Goal: Task Accomplishment & Management: Complete application form

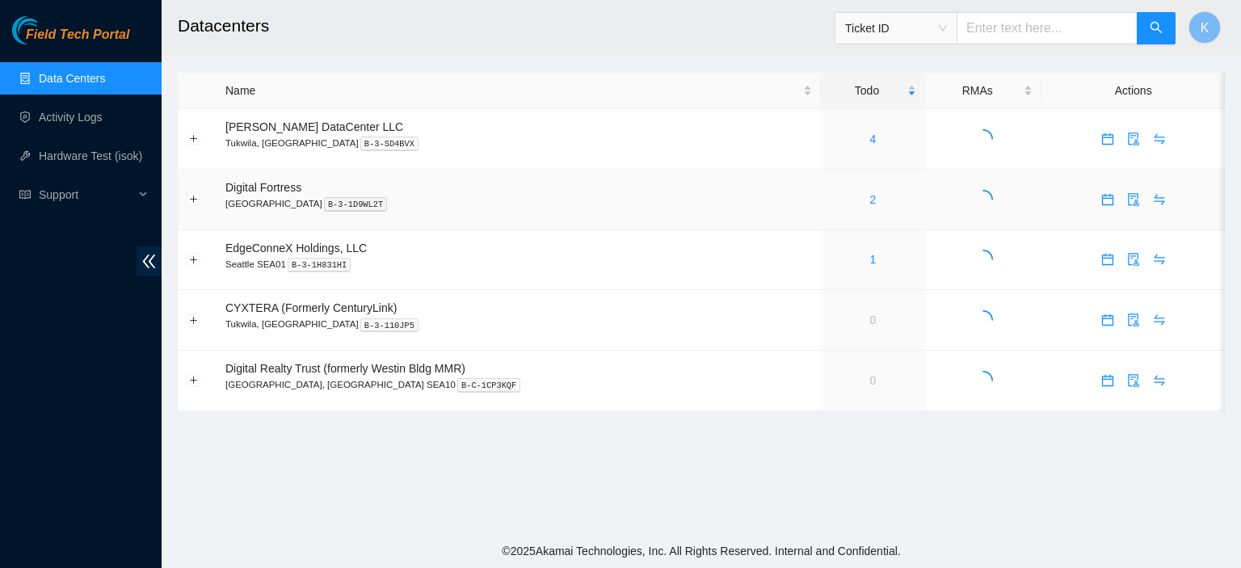
click at [831, 200] on div "2" at bounding box center [873, 200] width 86 height 18
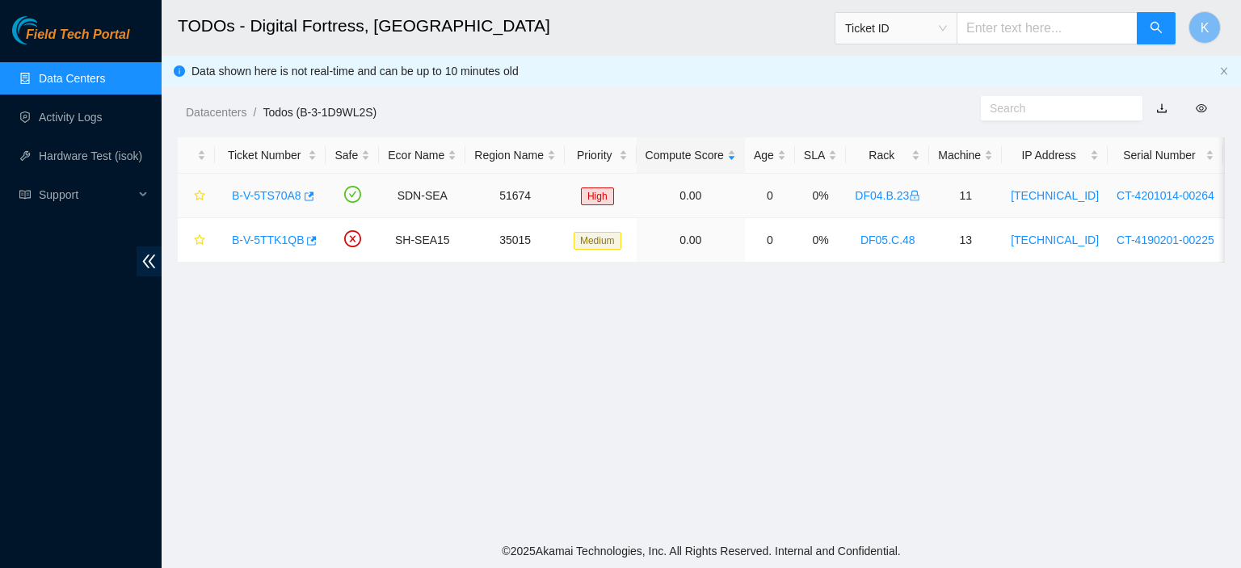
click at [279, 196] on link "B-V-5TS70A8" at bounding box center [266, 195] width 69 height 13
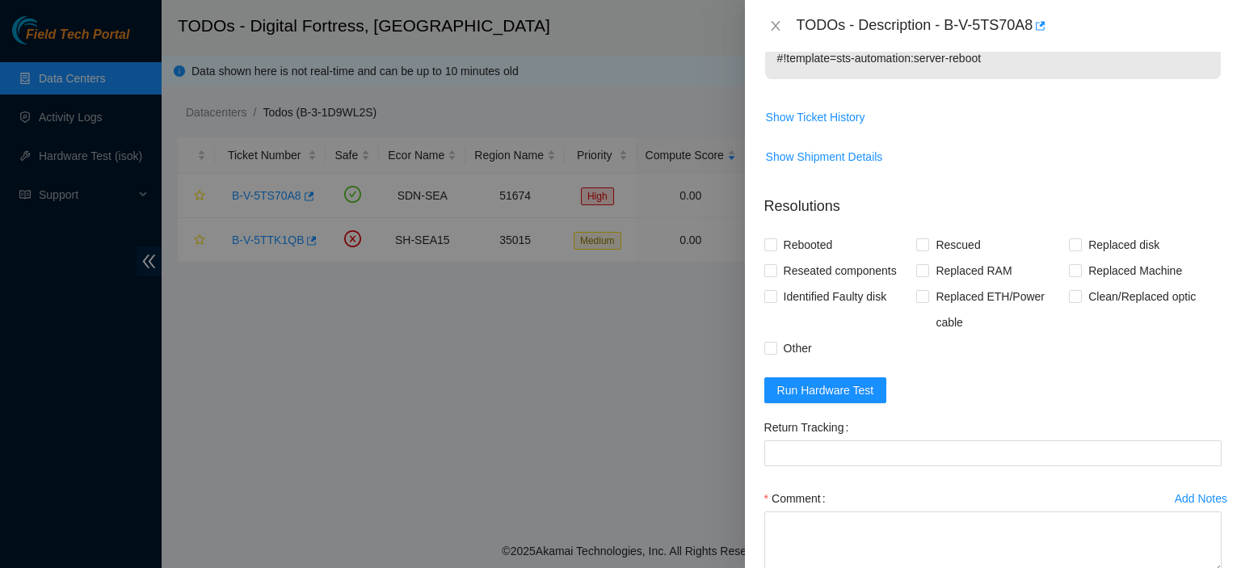
scroll to position [551, 0]
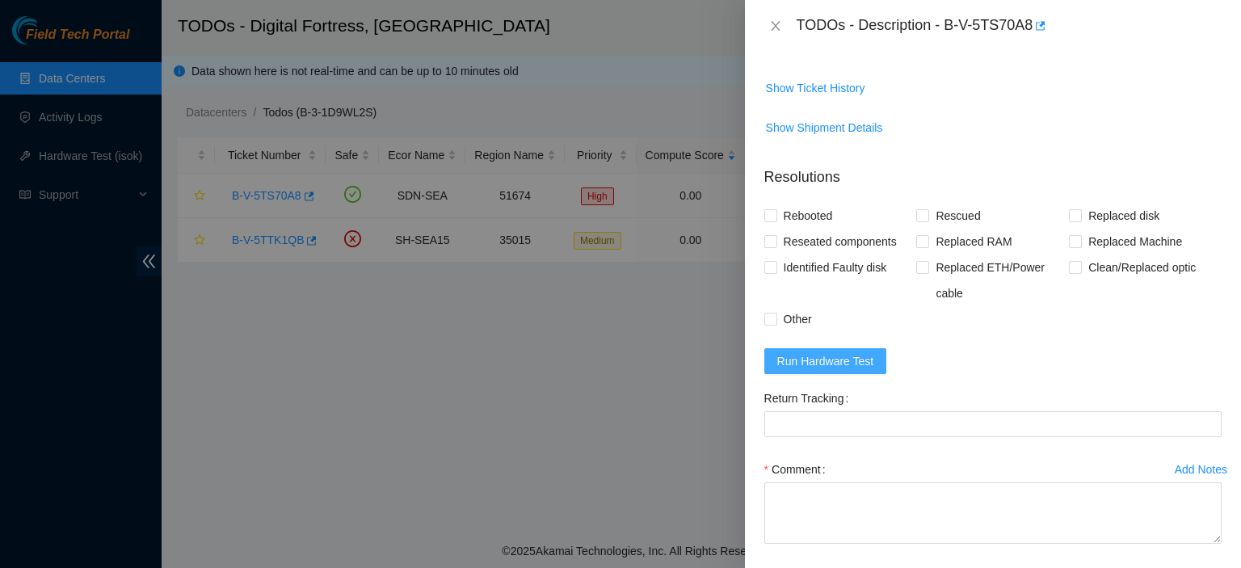
click at [825, 352] on span "Run Hardware Test" at bounding box center [825, 361] width 97 height 18
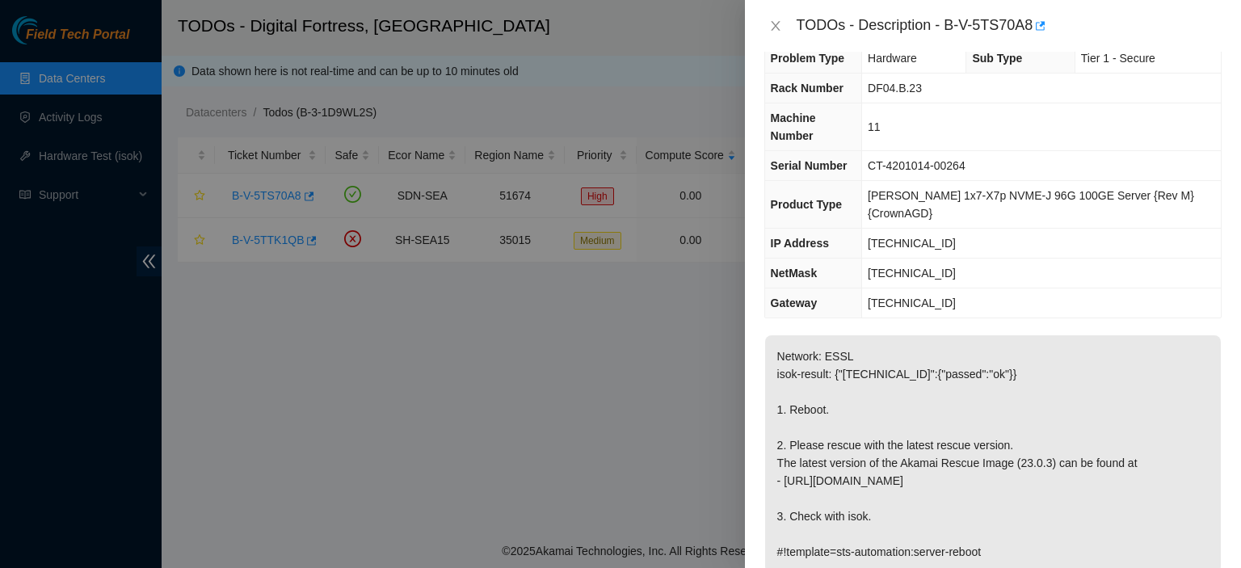
scroll to position [11, 0]
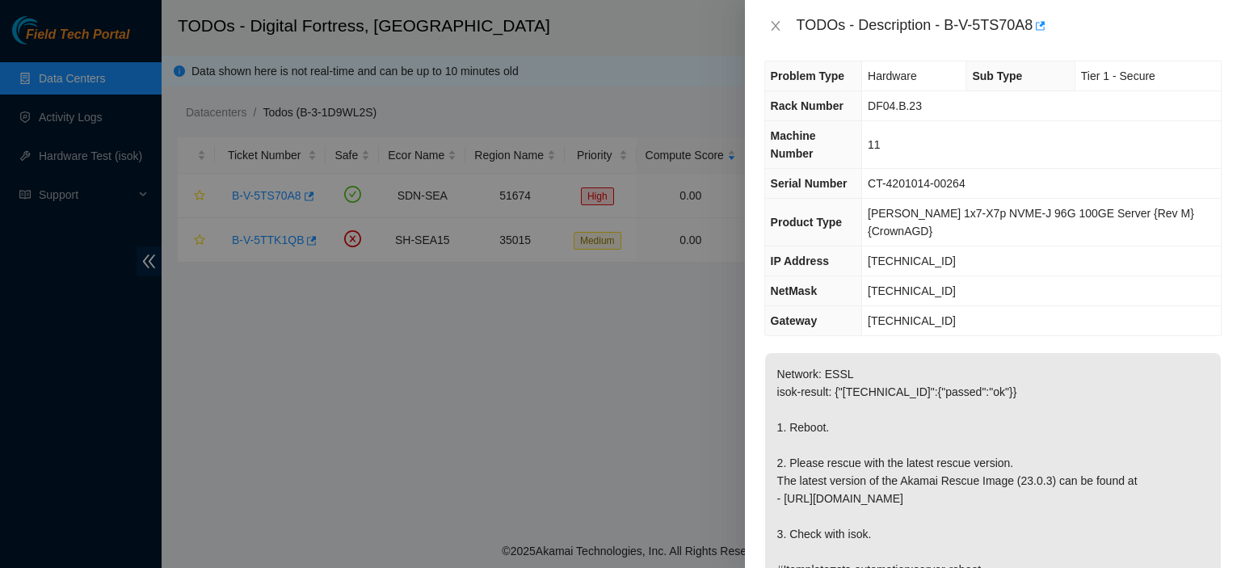
click at [778, 15] on div "TODOs - Description - B-V-5TS70A8" at bounding box center [992, 26] width 457 height 26
click at [776, 23] on icon "close" at bounding box center [775, 25] width 13 height 13
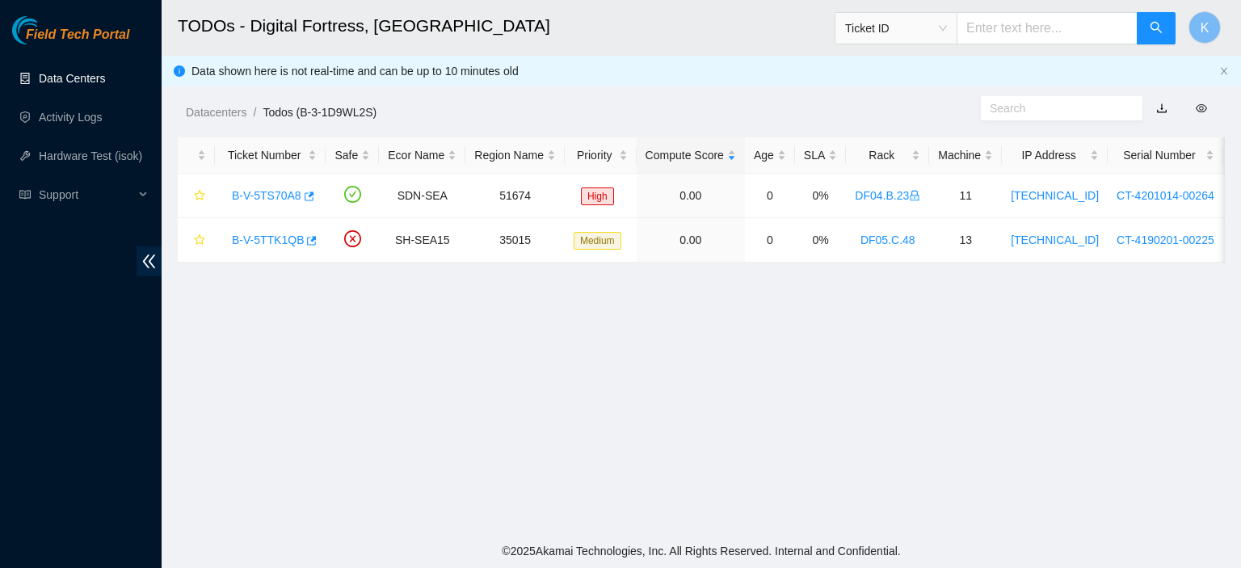
click at [90, 78] on link "Data Centers" at bounding box center [72, 78] width 66 height 13
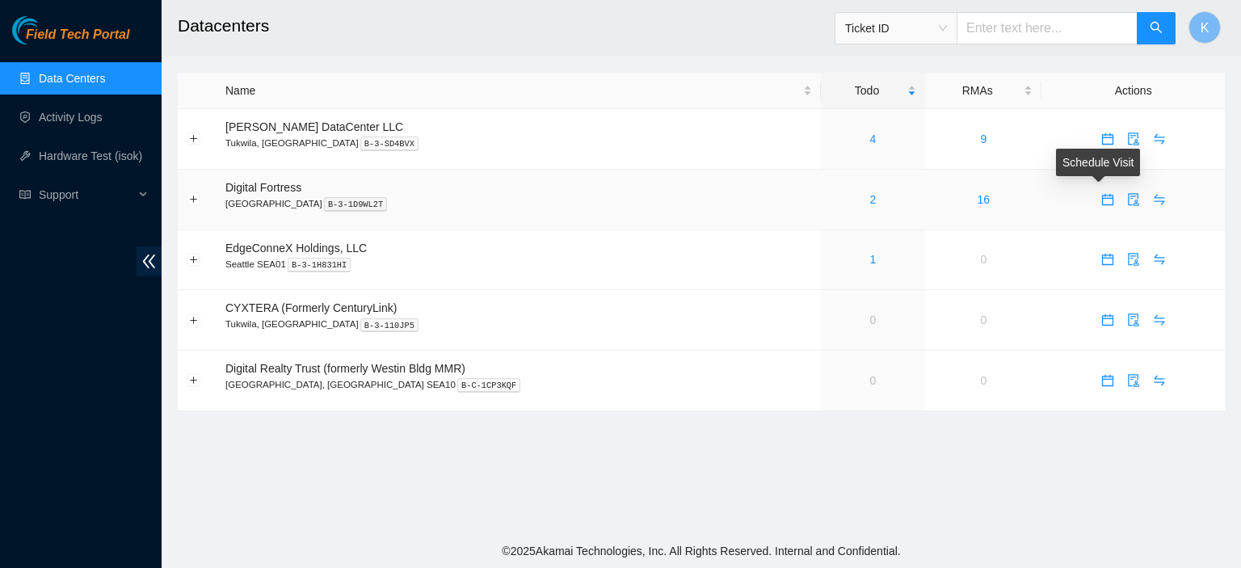
click at [1103, 197] on icon "calendar" at bounding box center [1108, 197] width 10 height 2
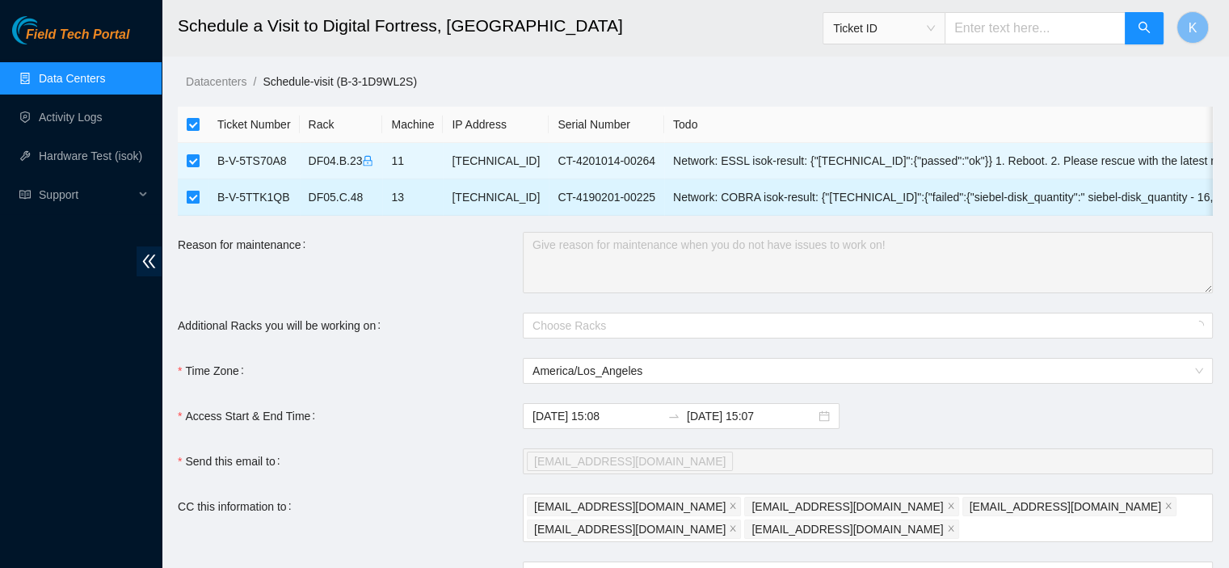
click at [189, 199] on input "checkbox" at bounding box center [193, 197] width 13 height 13
checkbox input "false"
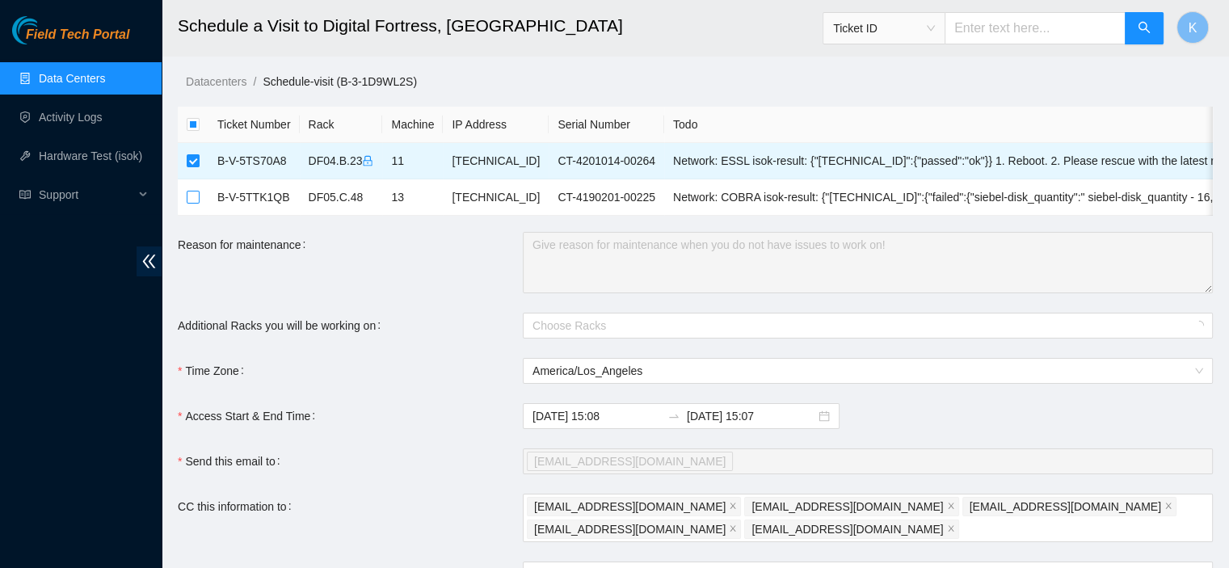
checkbox input "true"
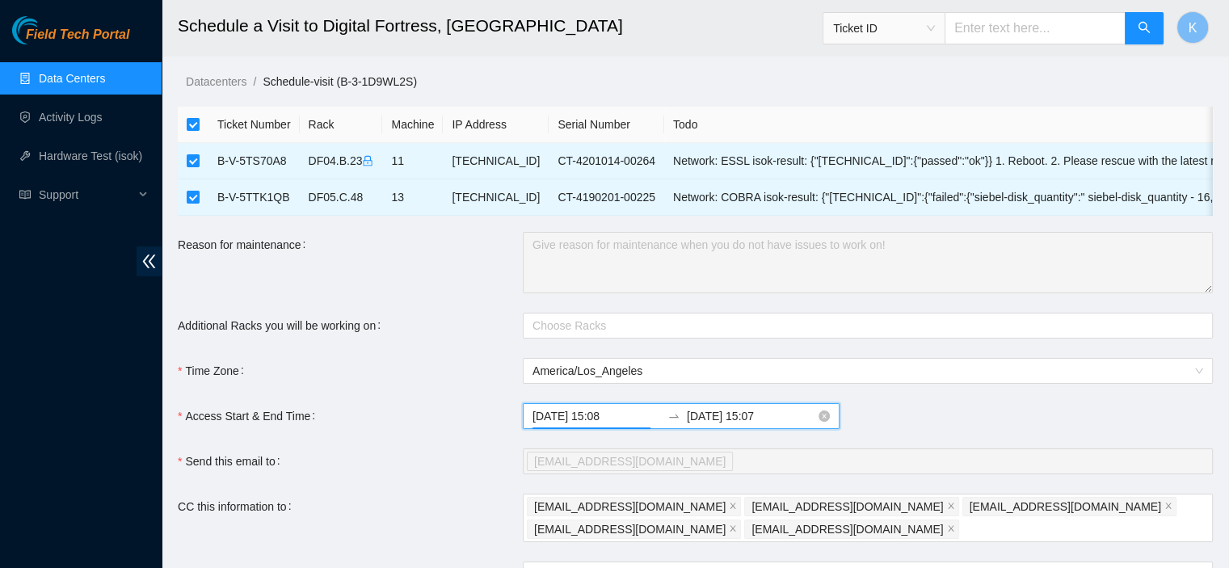
click at [613, 425] on input "2025-08-14 15:08" at bounding box center [596, 416] width 128 height 18
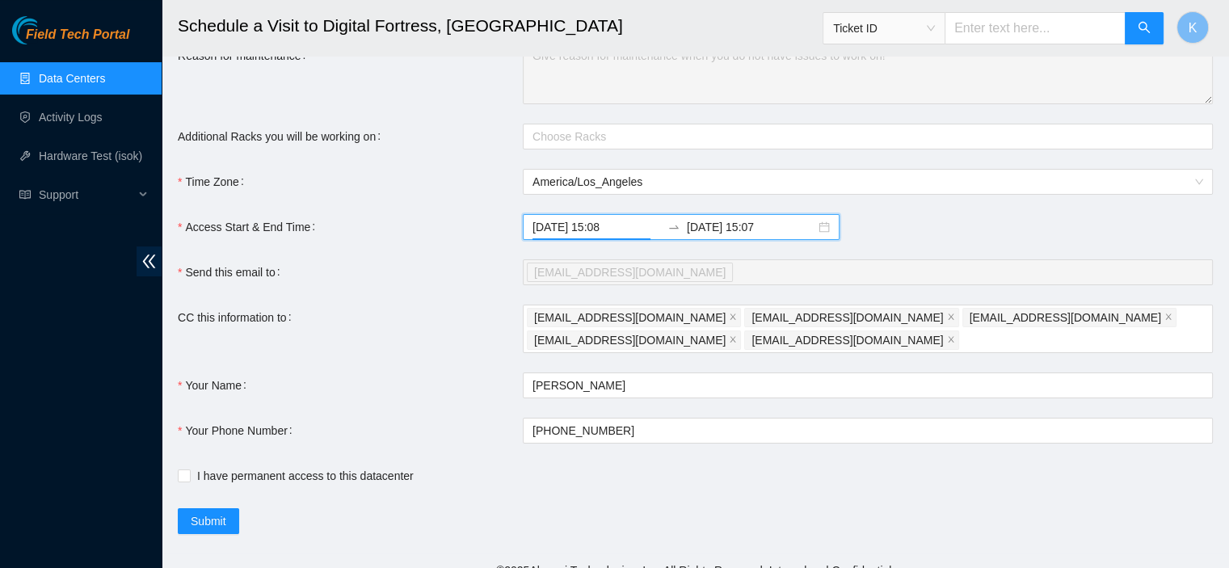
scroll to position [220, 0]
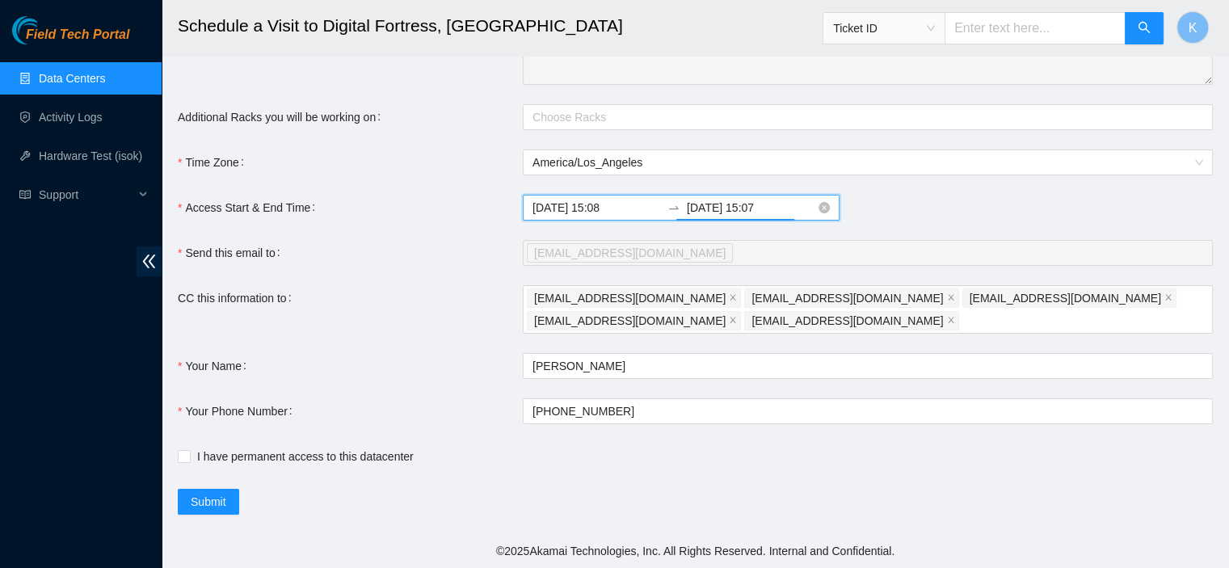
click at [717, 206] on input "2025-08-15 15:07" at bounding box center [751, 208] width 128 height 18
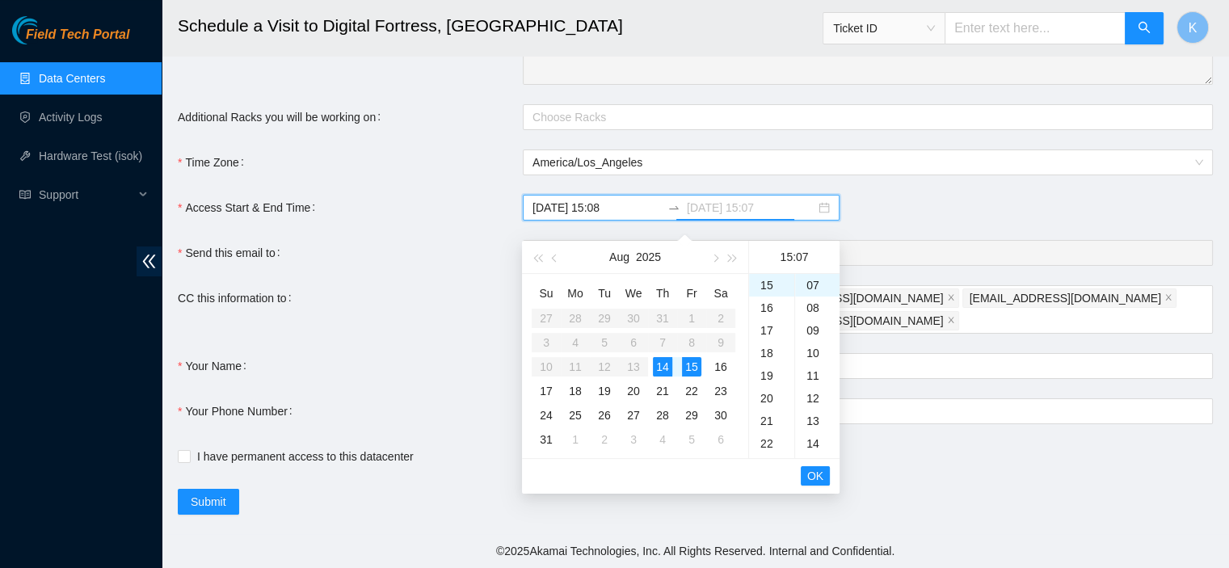
click at [655, 357] on div "14" at bounding box center [662, 366] width 19 height 19
click at [768, 365] on div "19" at bounding box center [771, 375] width 45 height 23
click at [814, 428] on div "30" at bounding box center [817, 439] width 44 height 23
type input "2025-08-14 19:30"
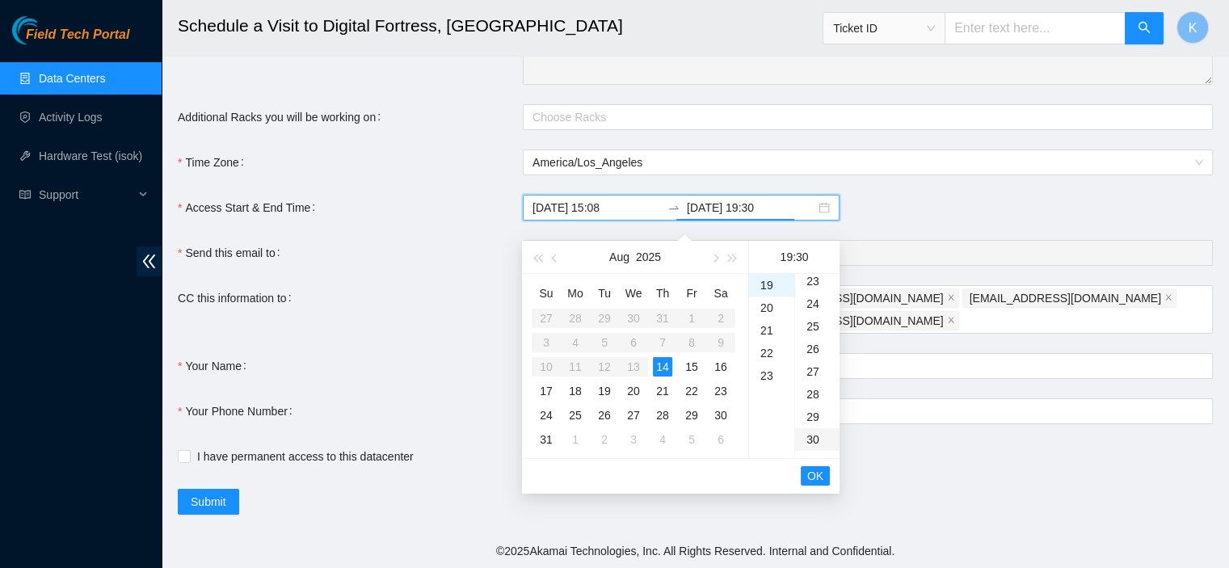
scroll to position [679, 0]
click at [817, 467] on span "OK" at bounding box center [815, 476] width 16 height 18
click at [821, 467] on span "OK" at bounding box center [815, 476] width 16 height 18
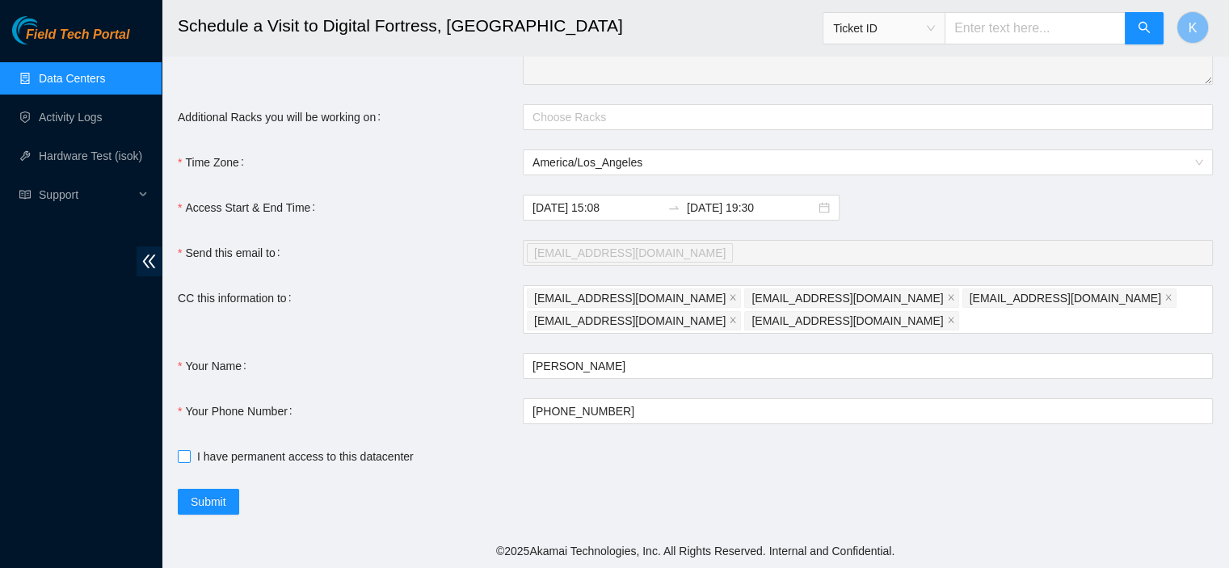
click at [180, 461] on input "I have permanent access to this datacenter" at bounding box center [183, 455] width 11 height 11
checkbox input "true"
click at [206, 494] on span "Submit" at bounding box center [209, 502] width 36 height 18
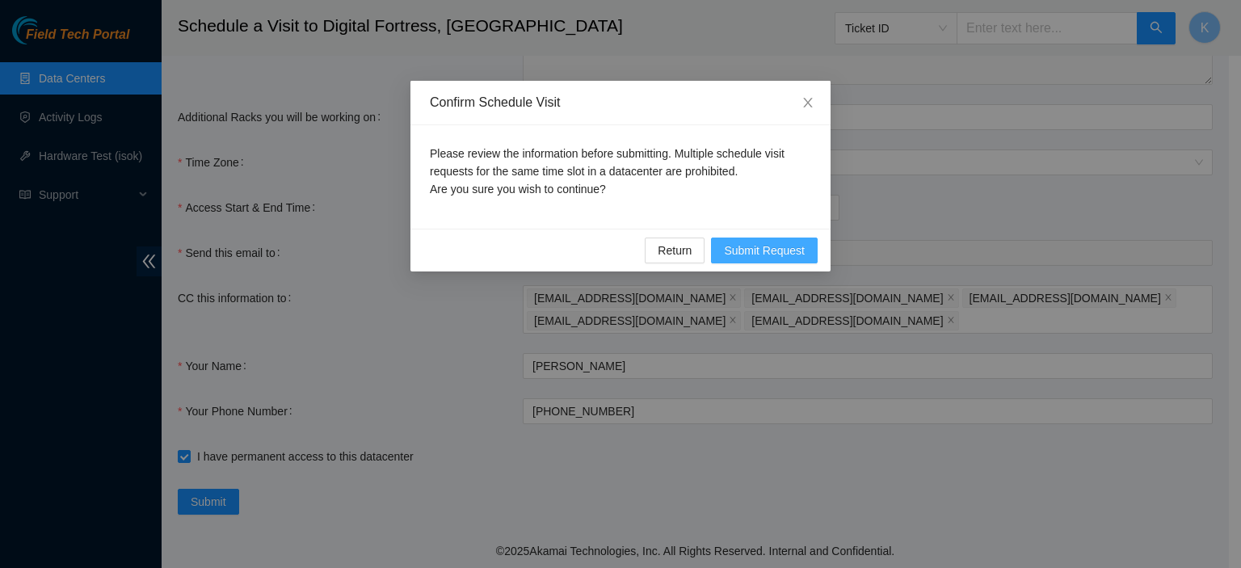
click at [775, 242] on span "Submit Request" at bounding box center [764, 251] width 81 height 18
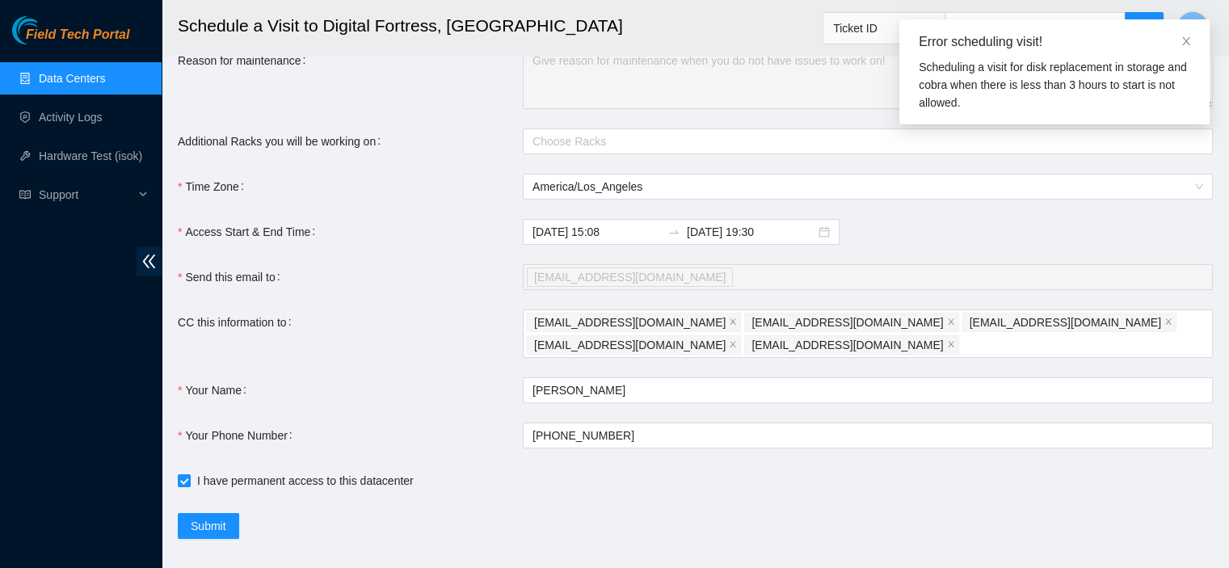
scroll to position [187, 0]
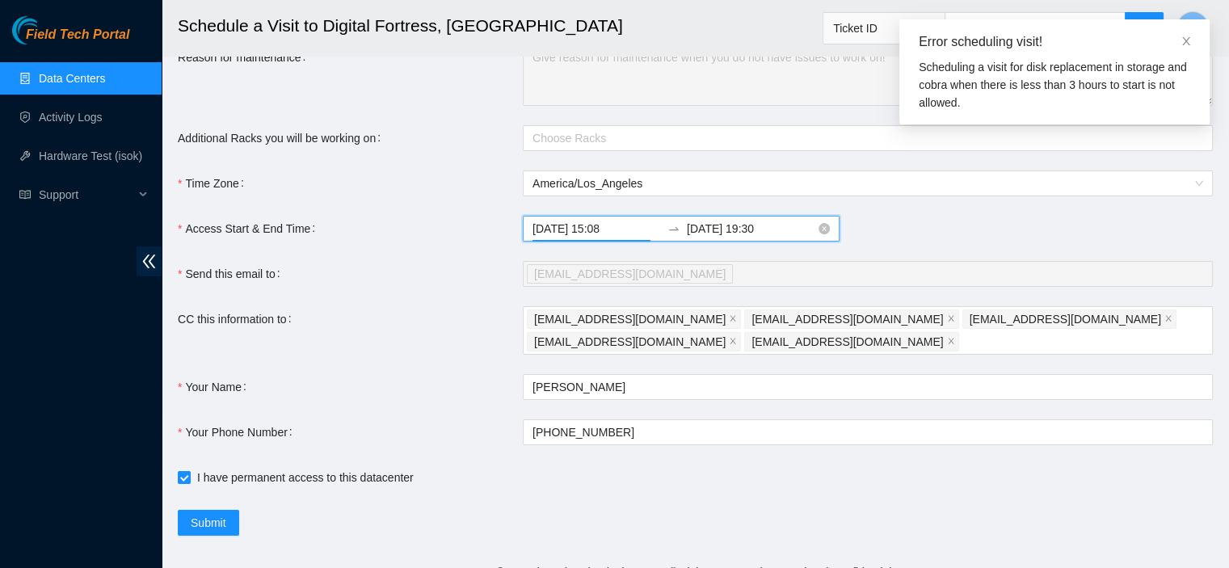
click at [601, 234] on input "2025-08-14 15:08" at bounding box center [596, 229] width 128 height 18
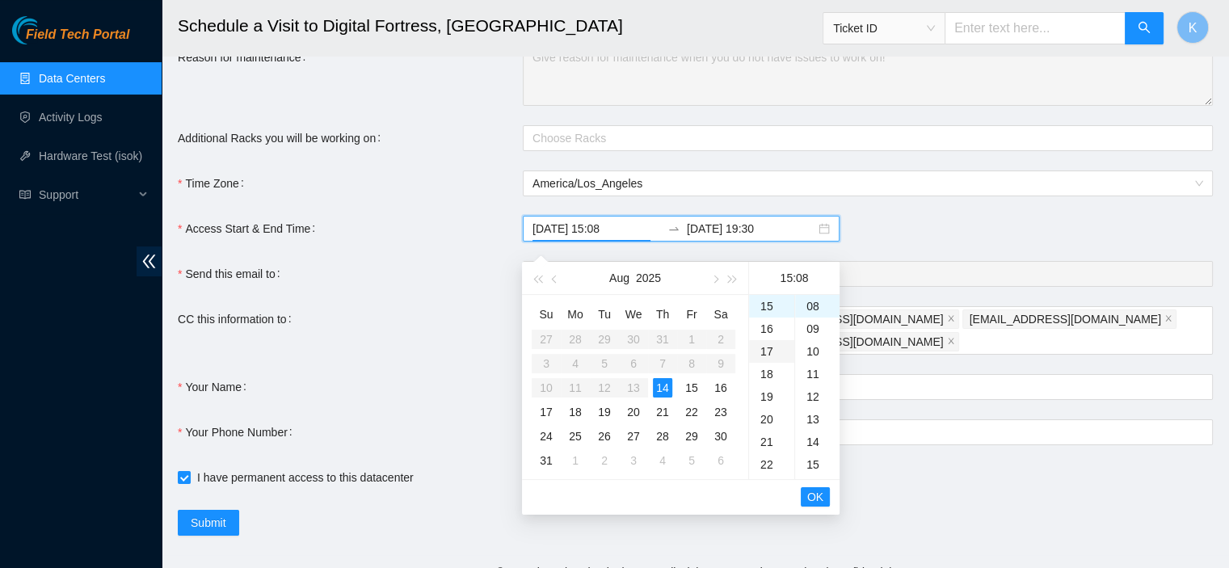
click at [768, 347] on div "17" at bounding box center [771, 351] width 45 height 23
click at [809, 440] on div "30" at bounding box center [817, 448] width 44 height 23
click at [824, 493] on button "OK" at bounding box center [815, 496] width 29 height 19
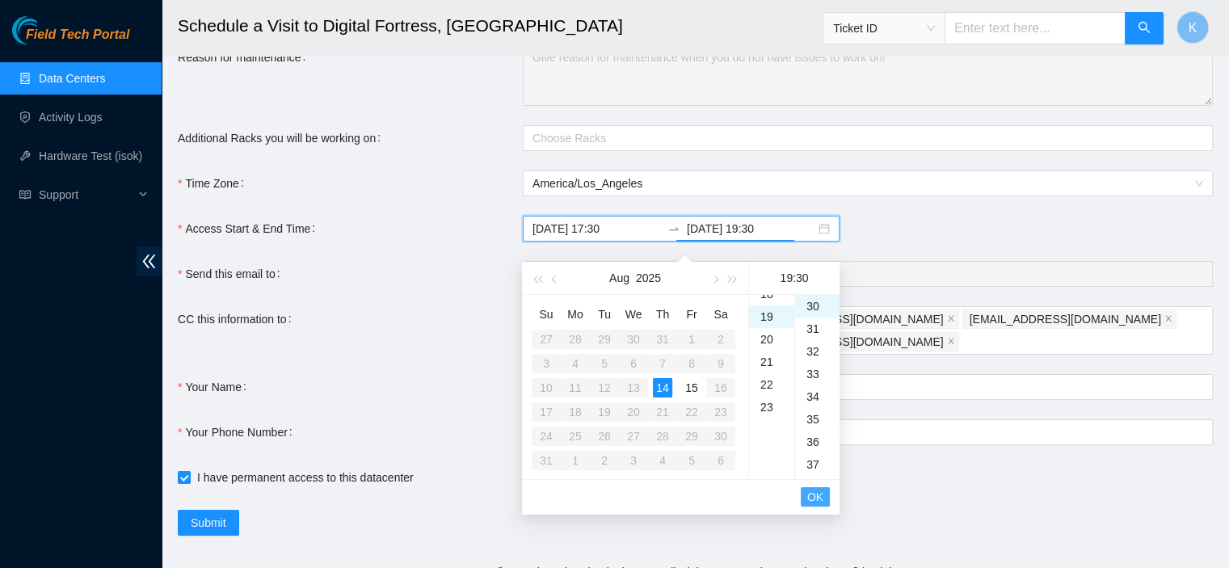
scroll to position [430, 0]
click at [824, 492] on button "OK" at bounding box center [815, 496] width 29 height 19
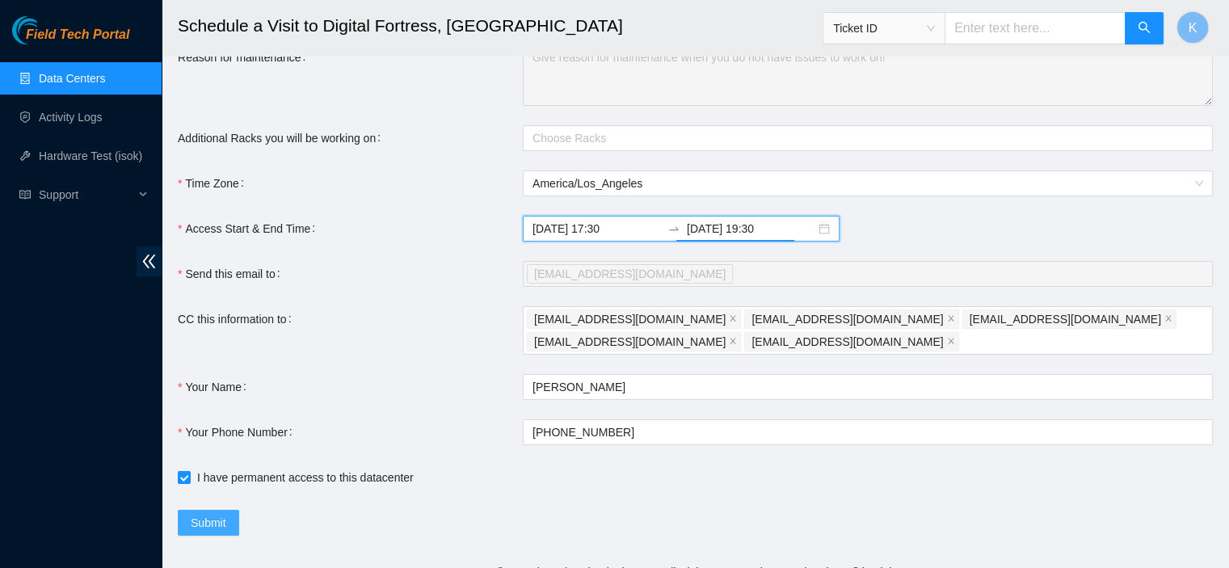
click at [215, 530] on span "Submit" at bounding box center [209, 523] width 36 height 18
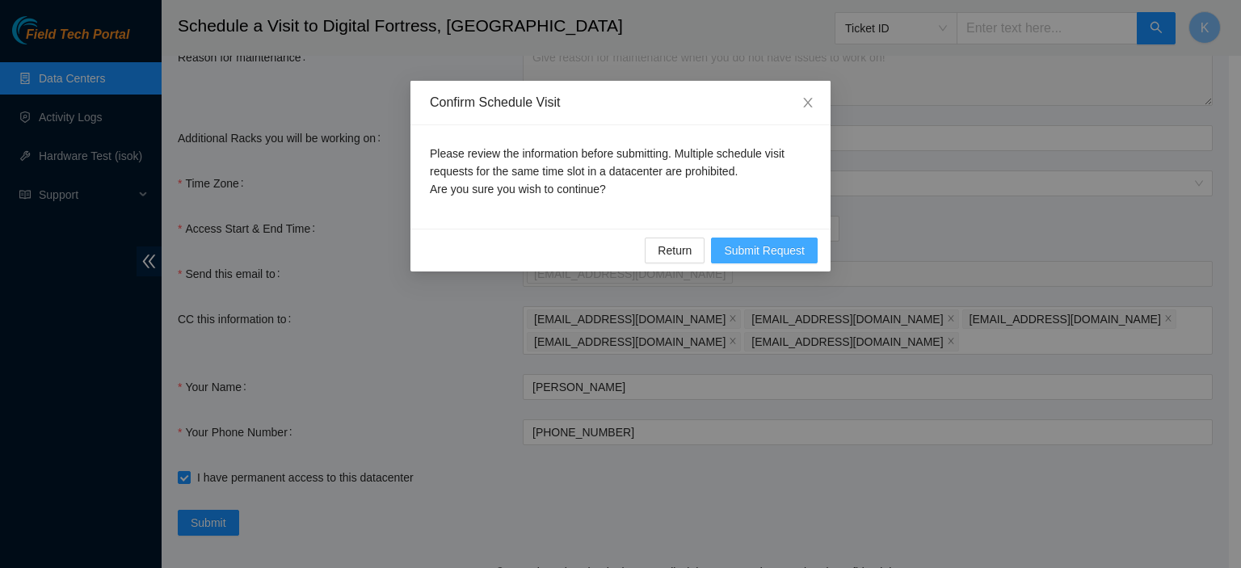
click at [772, 246] on span "Submit Request" at bounding box center [764, 251] width 81 height 18
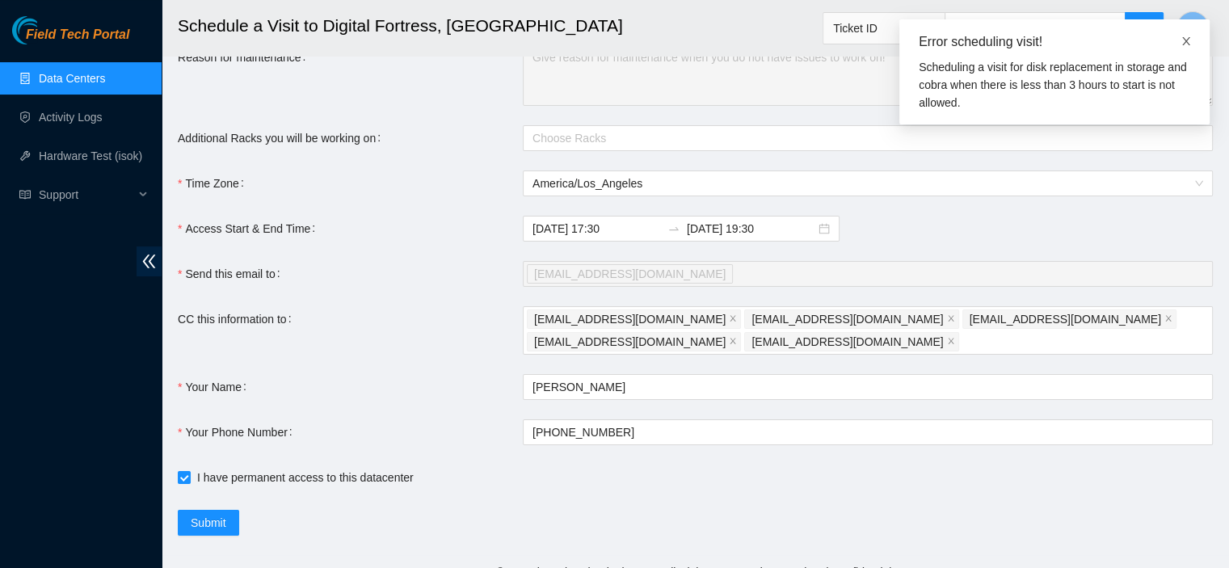
click at [1187, 39] on icon "close" at bounding box center [1186, 41] width 8 height 8
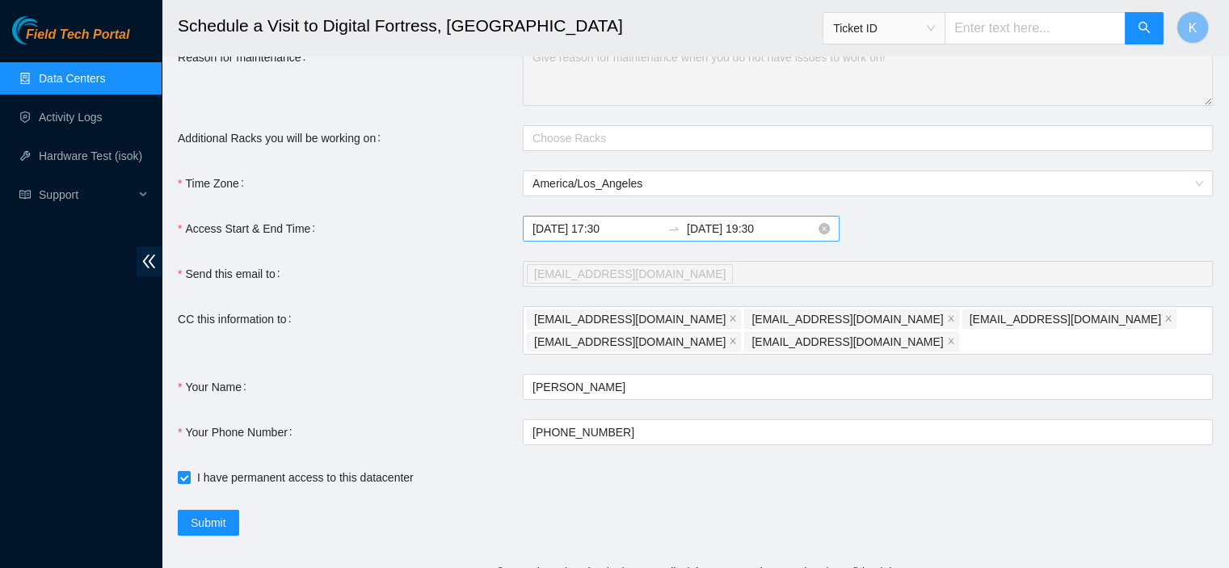
click at [595, 238] on input "2025-08-14 17:30" at bounding box center [596, 229] width 128 height 18
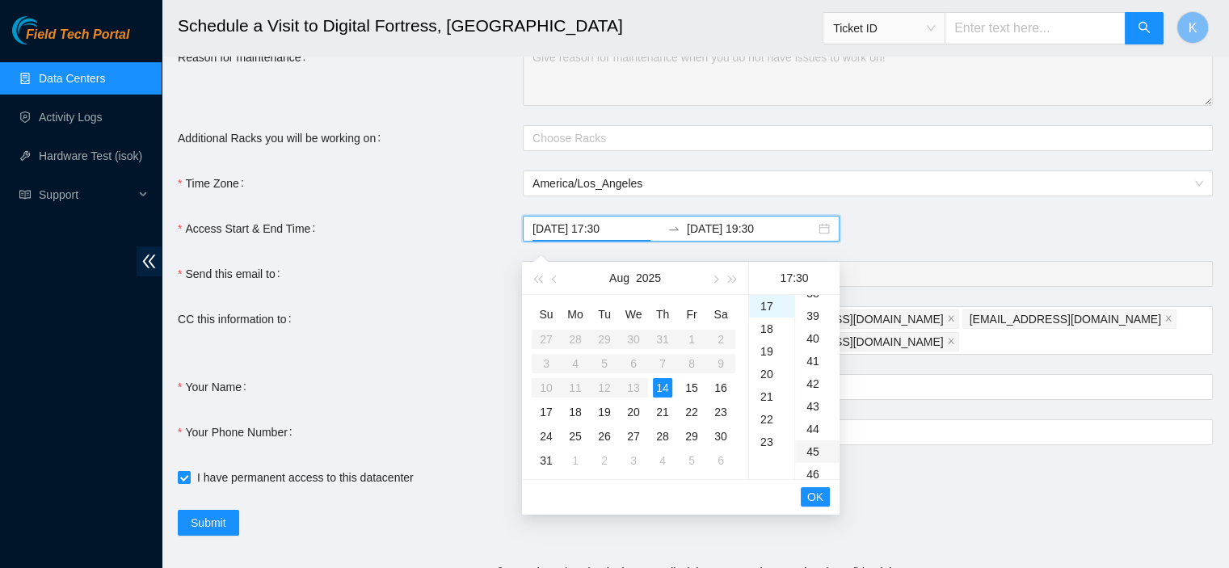
click at [811, 451] on div "45" at bounding box center [817, 451] width 44 height 23
type input "2025-08-14 17:45"
click at [820, 494] on span "OK" at bounding box center [815, 497] width 16 height 18
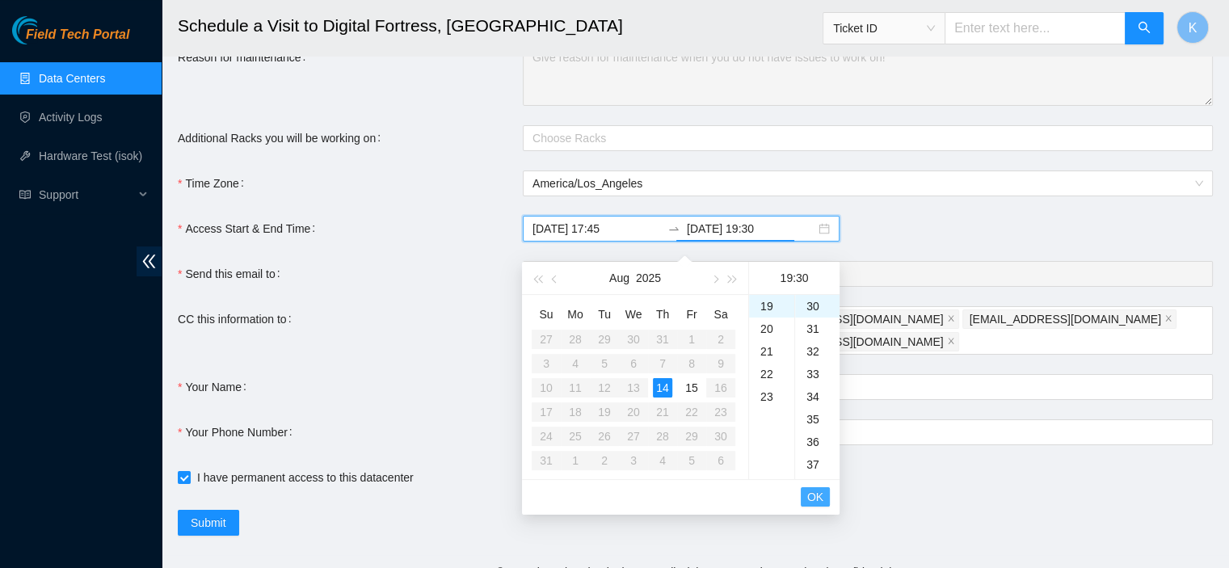
click at [820, 494] on span "OK" at bounding box center [815, 497] width 16 height 18
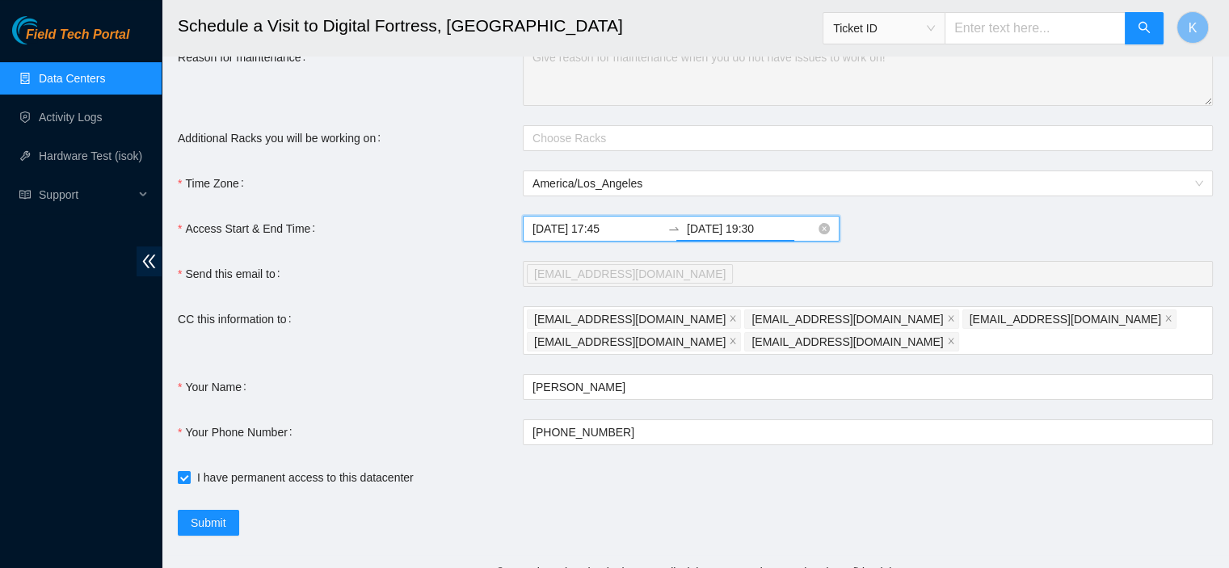
click at [743, 238] on input "2025-08-14 19:30" at bounding box center [751, 229] width 128 height 18
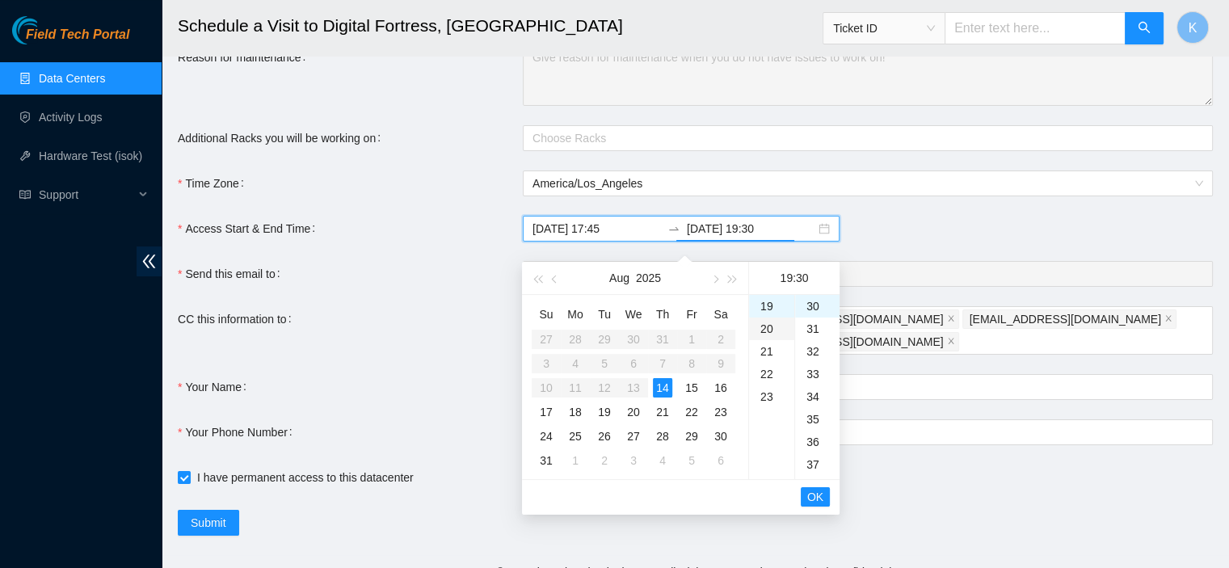
click at [767, 322] on div "20" at bounding box center [771, 329] width 45 height 23
type input "2025-08-14 20:30"
click at [814, 492] on span "OK" at bounding box center [815, 497] width 16 height 18
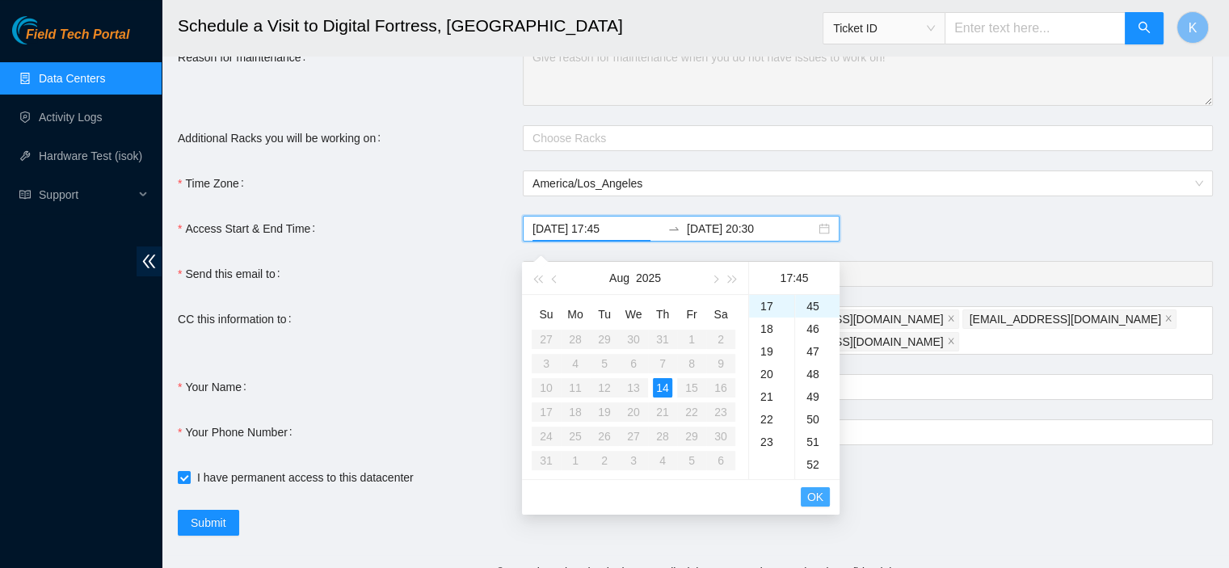
click at [811, 500] on span "OK" at bounding box center [815, 497] width 16 height 18
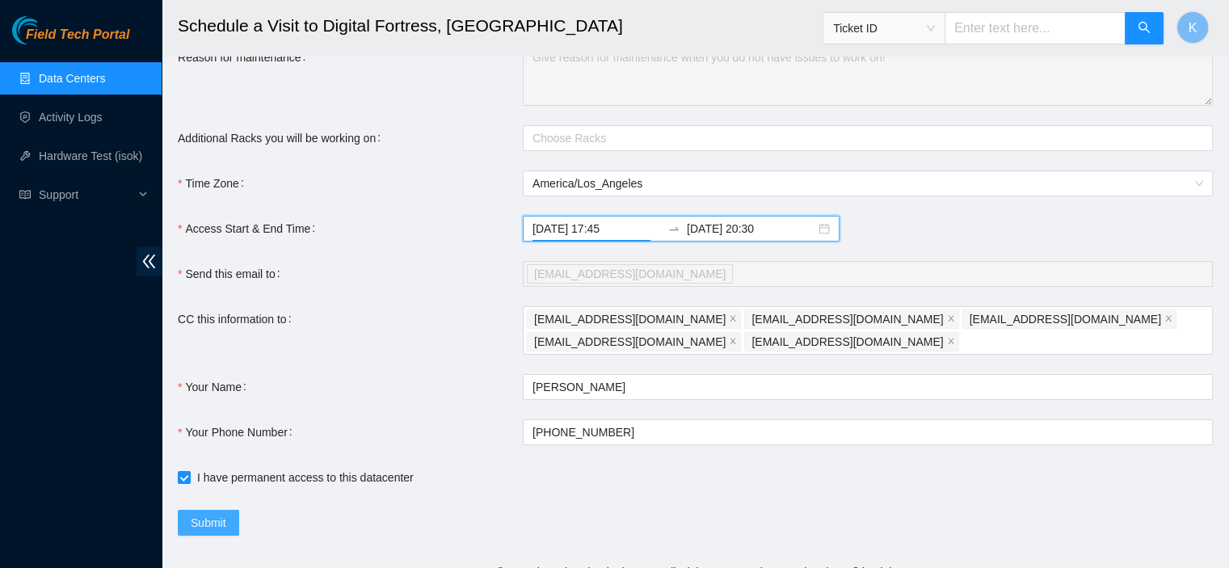
click at [187, 527] on button "Submit" at bounding box center [208, 523] width 61 height 26
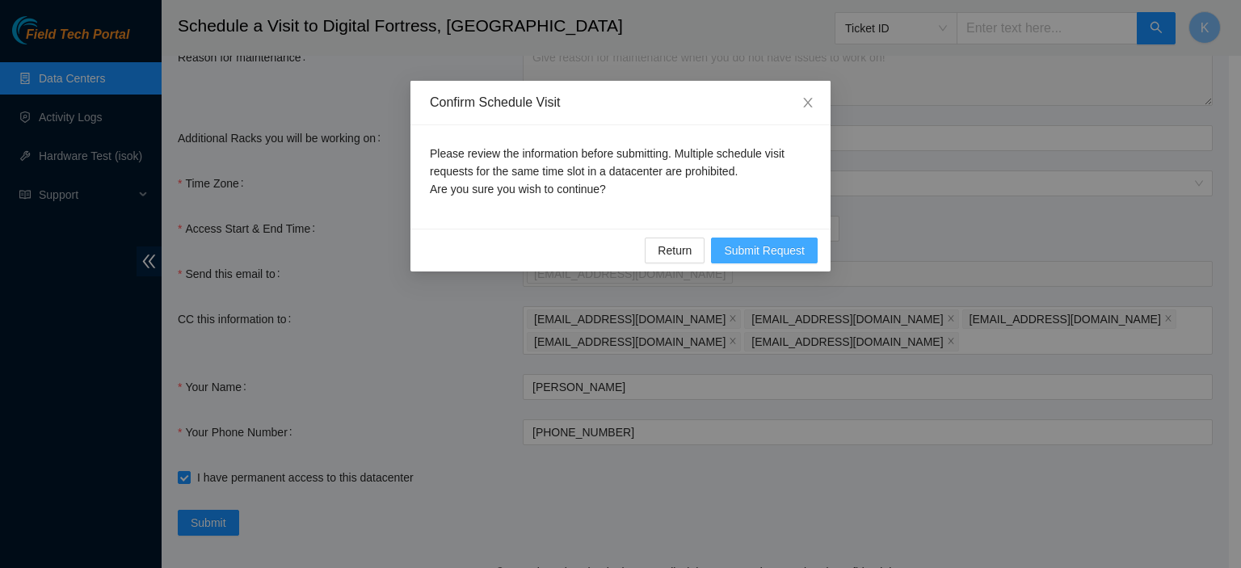
click at [750, 246] on span "Submit Request" at bounding box center [764, 251] width 81 height 18
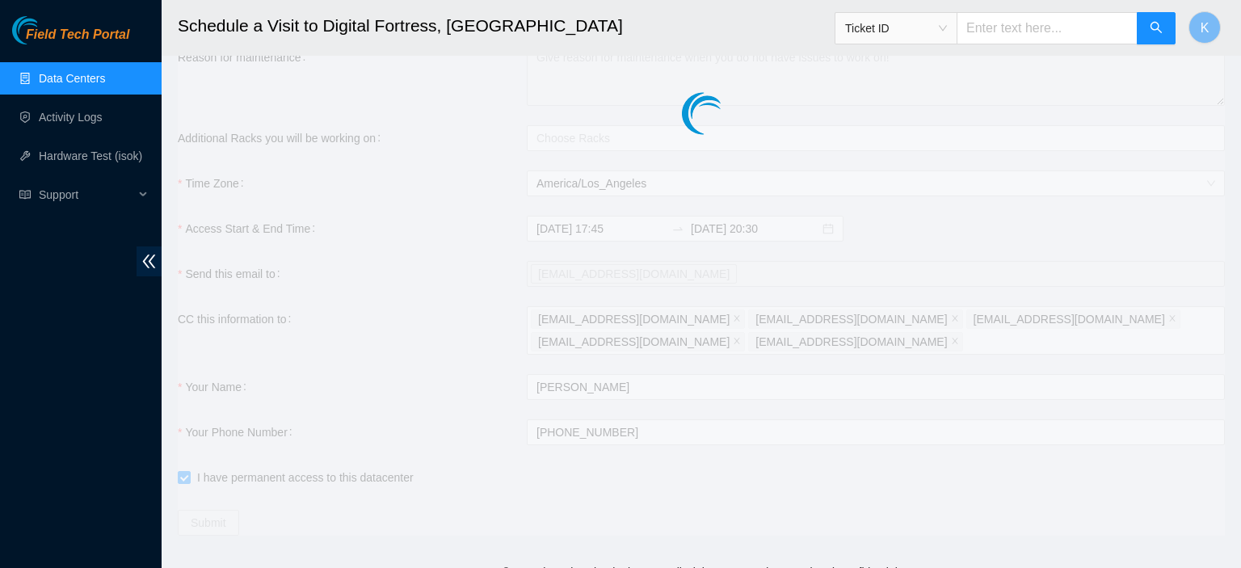
type input "2025-08-14 15:09"
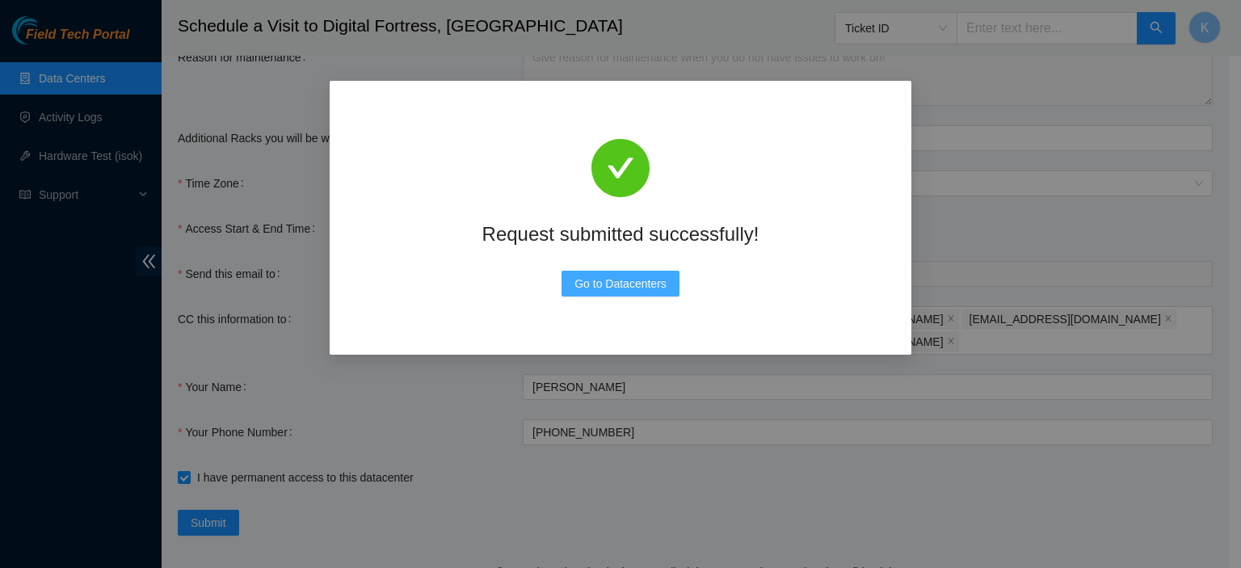
click at [637, 280] on span "Go to Datacenters" at bounding box center [620, 284] width 92 height 18
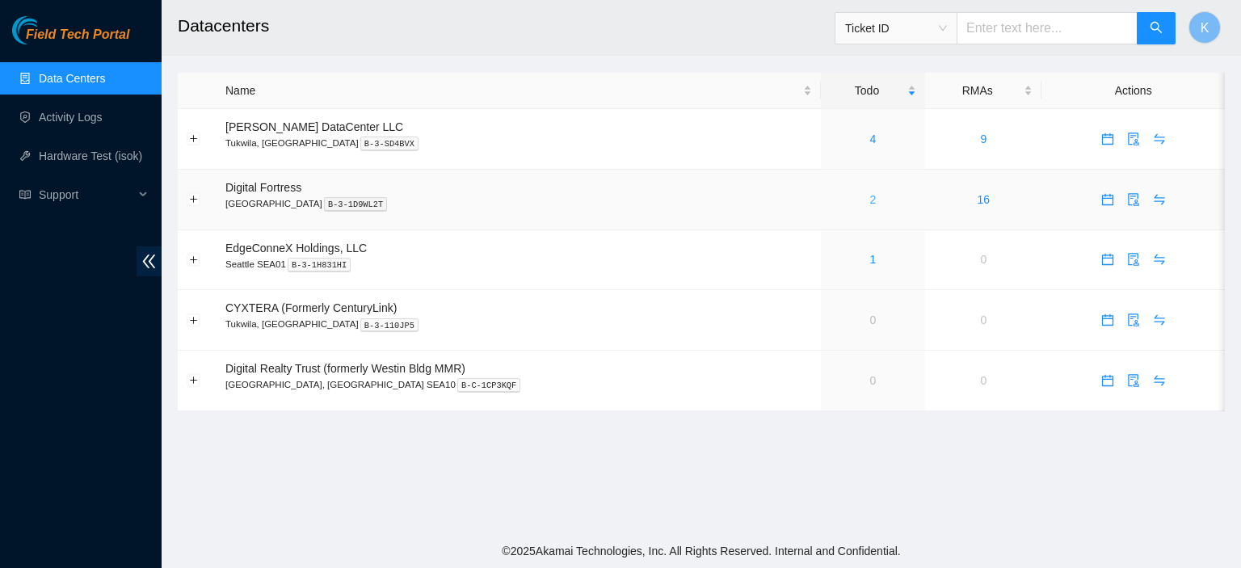
click at [870, 196] on link "2" at bounding box center [873, 199] width 6 height 13
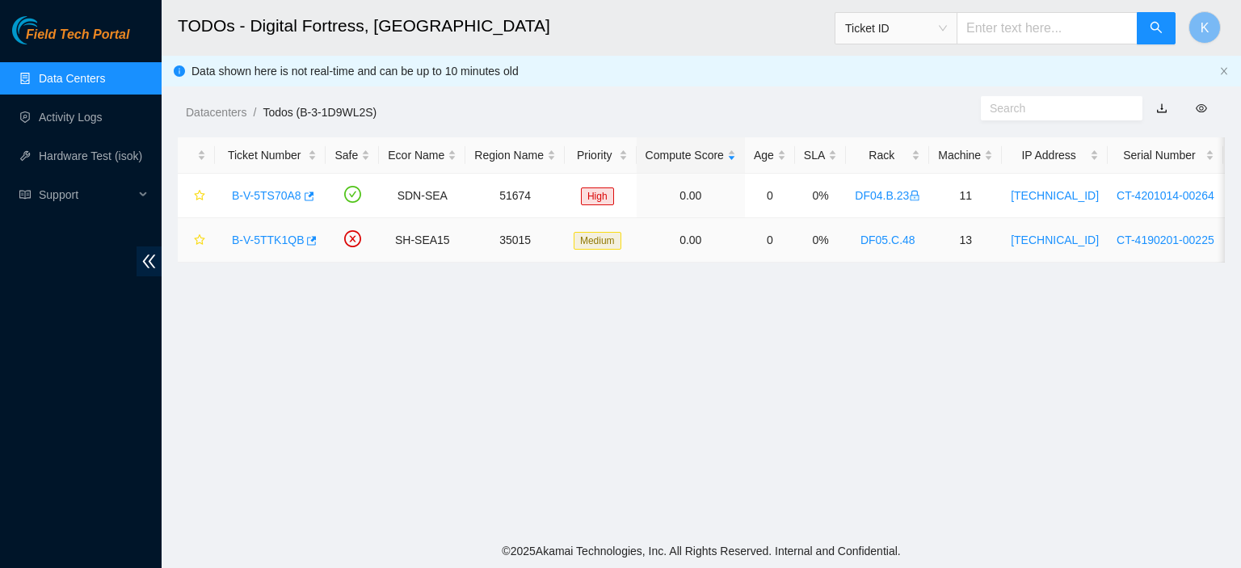
click at [267, 242] on link "B-V-5TTK1QB" at bounding box center [268, 240] width 72 height 13
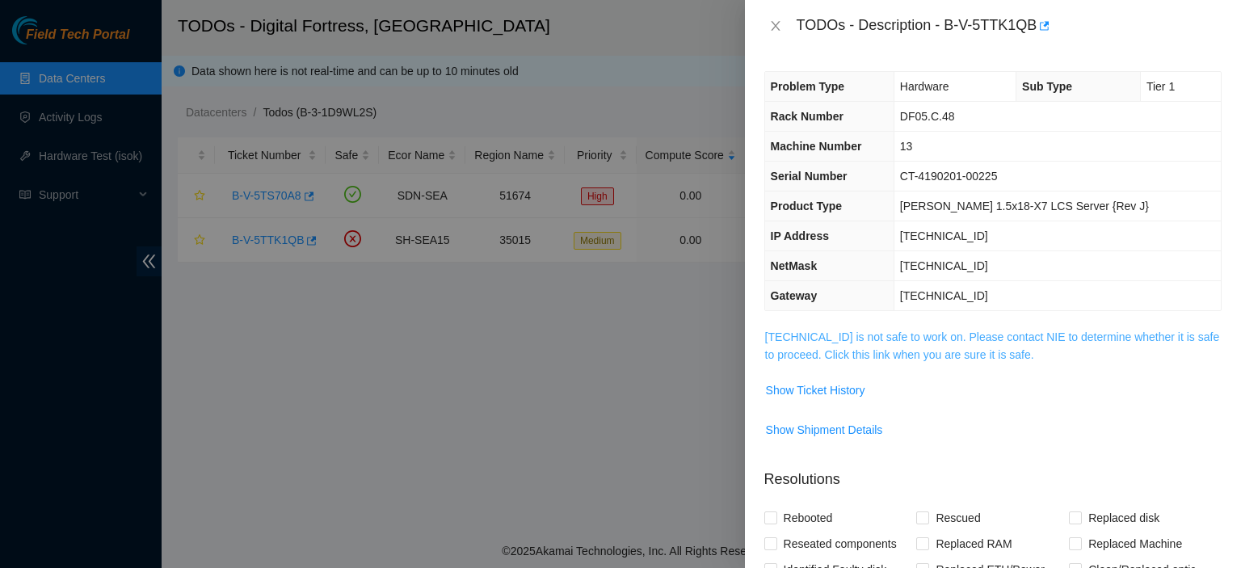
click at [898, 337] on link "72.247.239.175 is not safe to work on. Please contact NIE to determine whether …" at bounding box center [992, 345] width 455 height 31
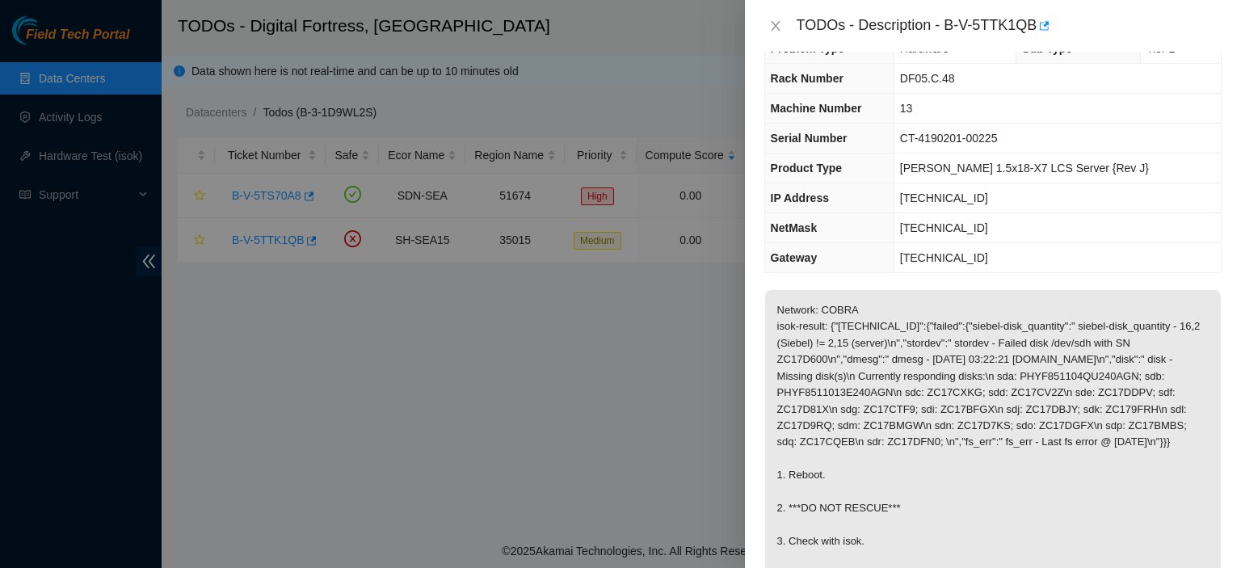
scroll to position [36, 0]
drag, startPoint x: 944, startPoint y: 21, endPoint x: 1058, endPoint y: 39, distance: 115.3
click at [1058, 39] on div "TODOs - Description - B-V-5TTK1QB" at bounding box center [993, 26] width 496 height 52
copy div "B-V-5TTK1QB"
click at [288, 233] on div at bounding box center [620, 284] width 1241 height 568
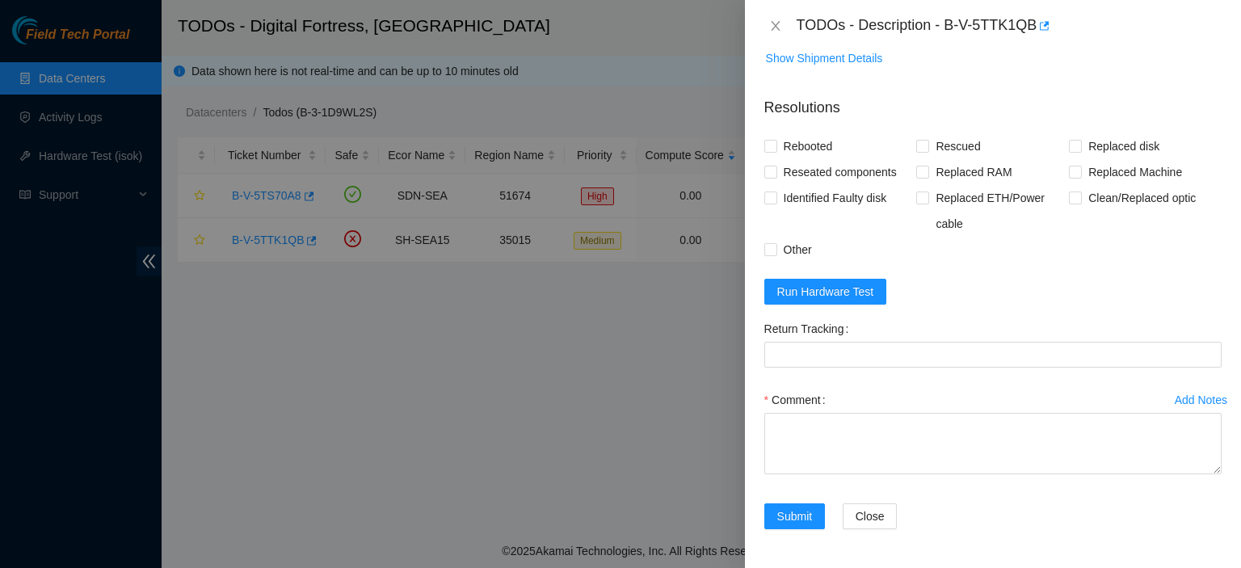
scroll to position [0, 0]
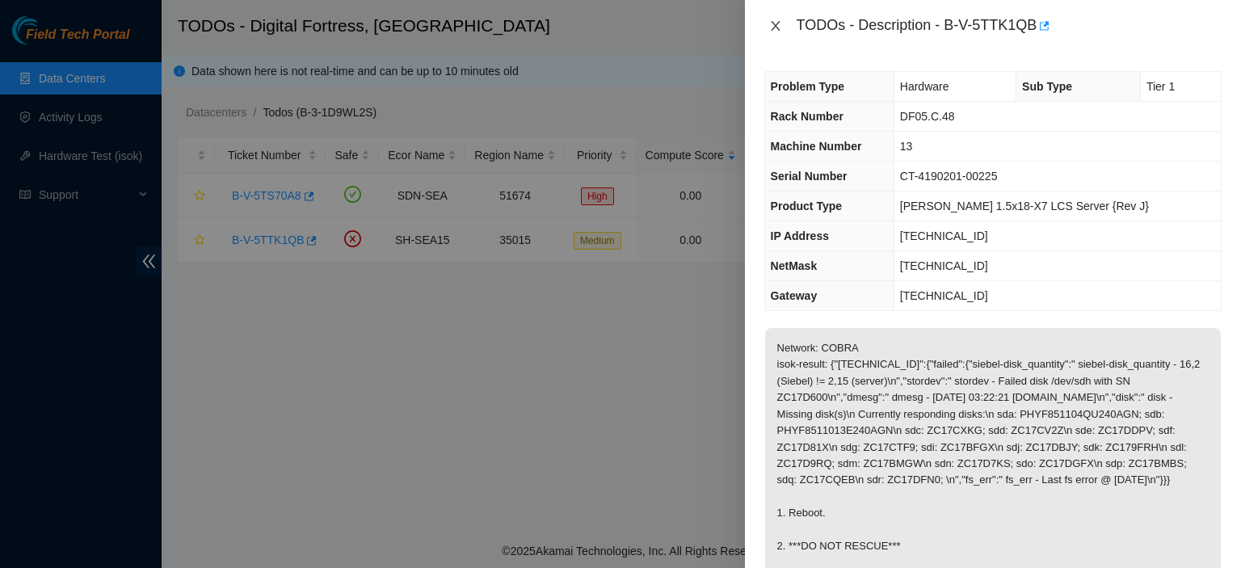
click at [779, 19] on icon "close" at bounding box center [775, 25] width 13 height 13
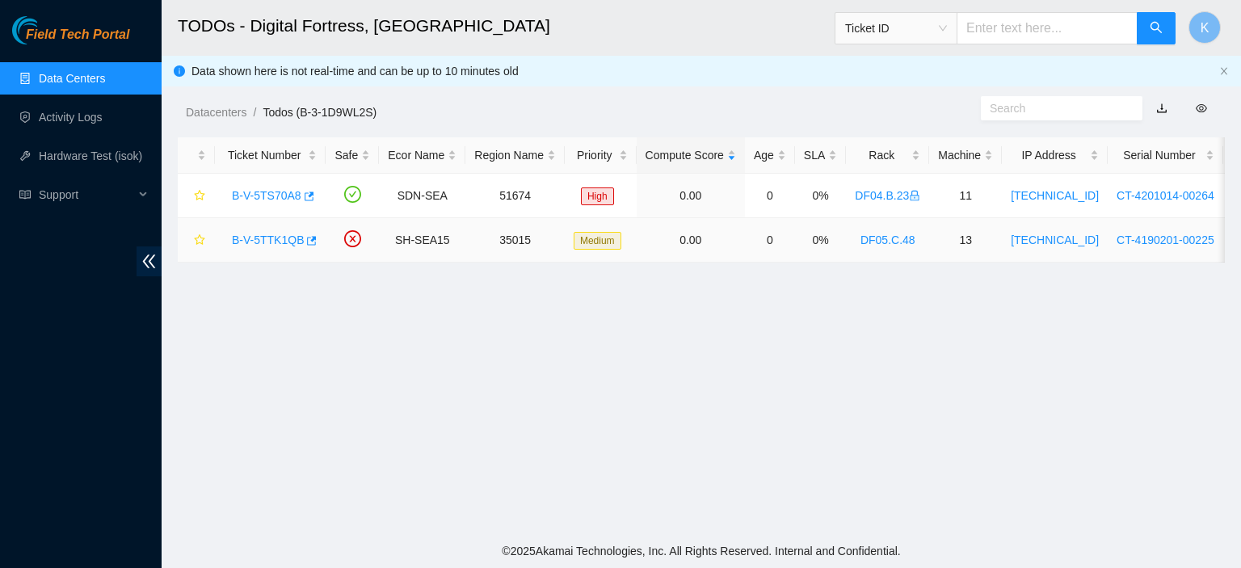
click at [288, 236] on link "B-V-5TTK1QB" at bounding box center [268, 240] width 72 height 13
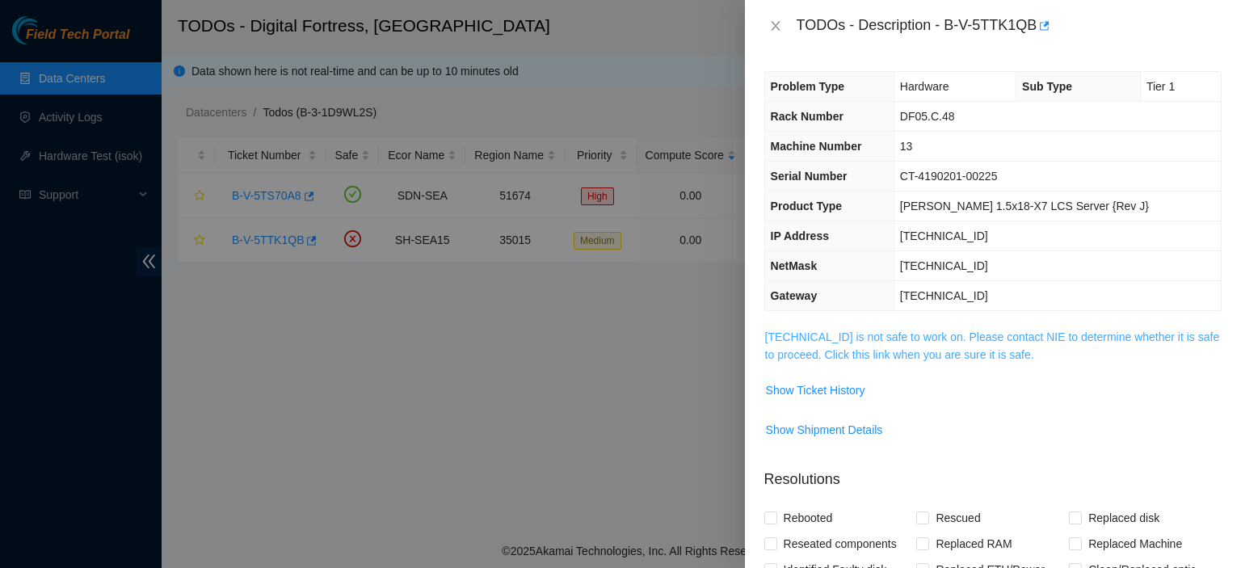
click at [839, 336] on link "72.247.239.175 is not safe to work on. Please contact NIE to determine whether …" at bounding box center [992, 345] width 455 height 31
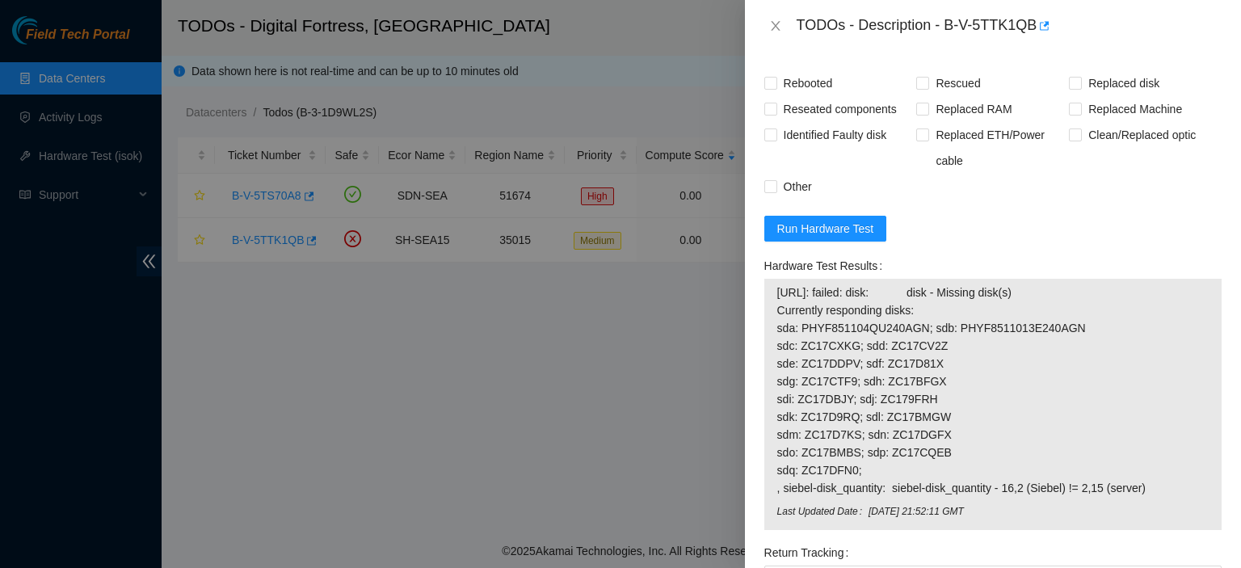
scroll to position [953, 0]
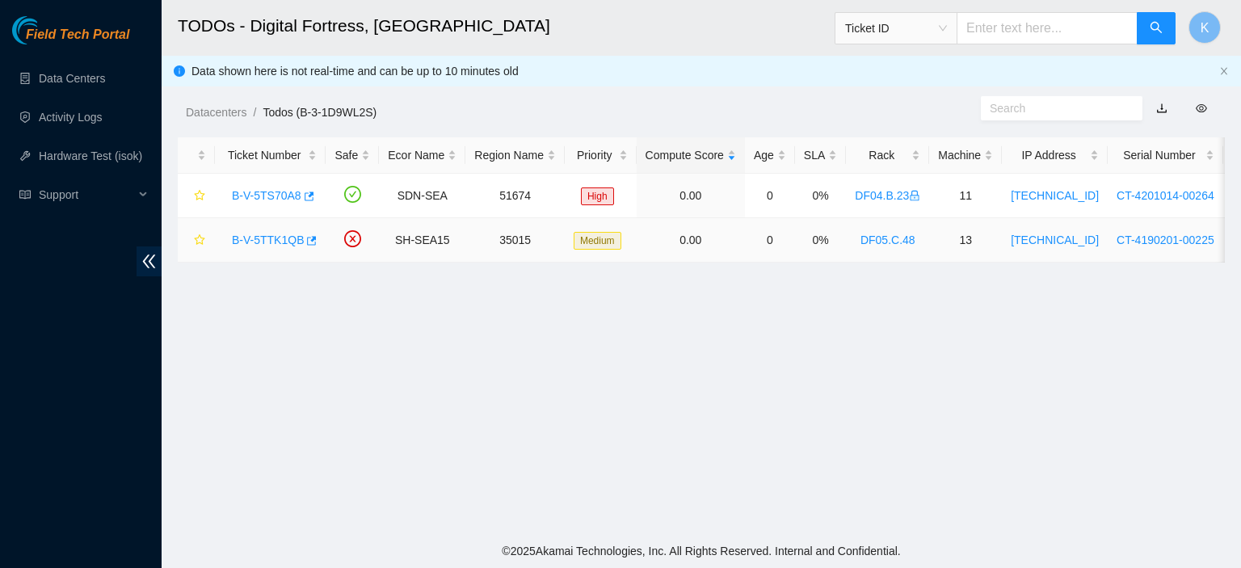
click at [278, 238] on link "B-V-5TTK1QB" at bounding box center [268, 240] width 72 height 13
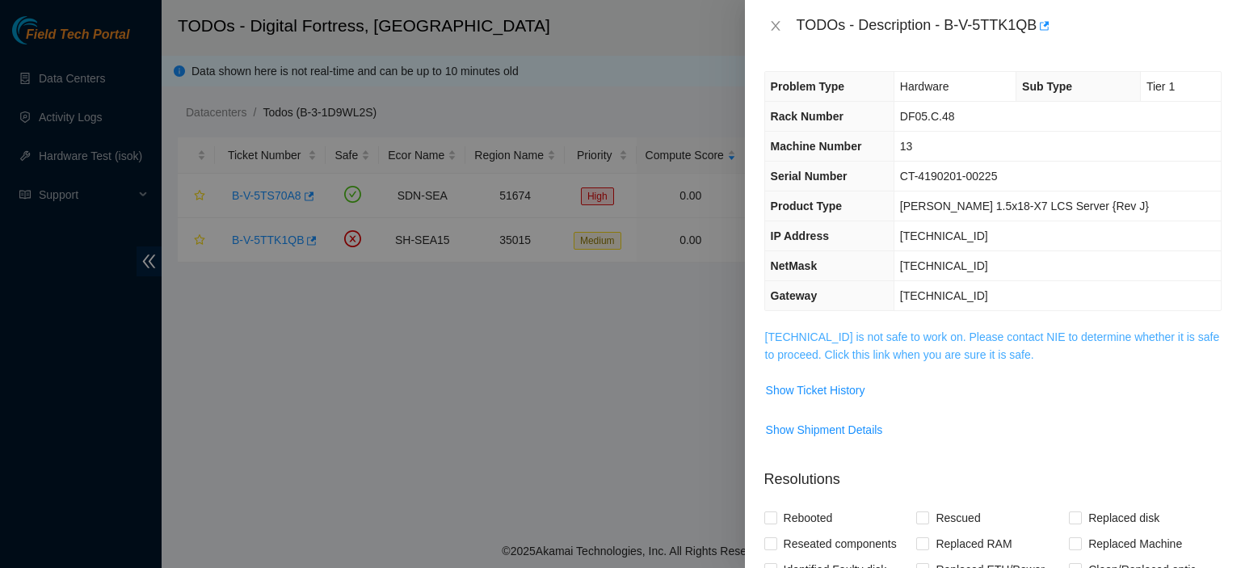
click at [893, 335] on link "72.247.239.175 is not safe to work on. Please contact NIE to determine whether …" at bounding box center [992, 345] width 455 height 31
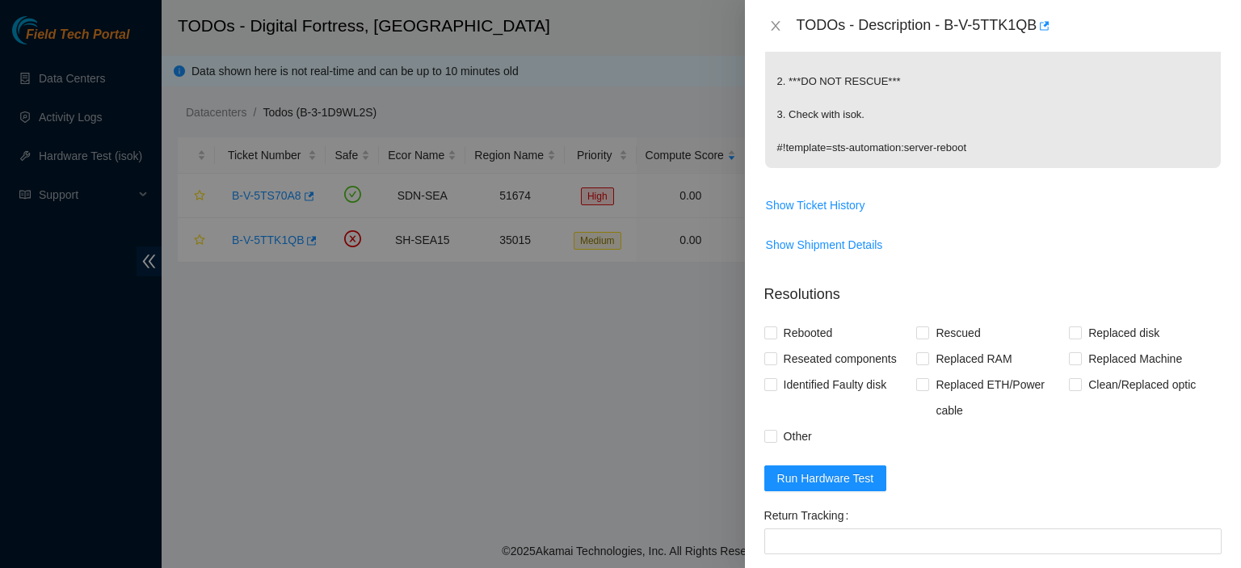
scroll to position [666, 0]
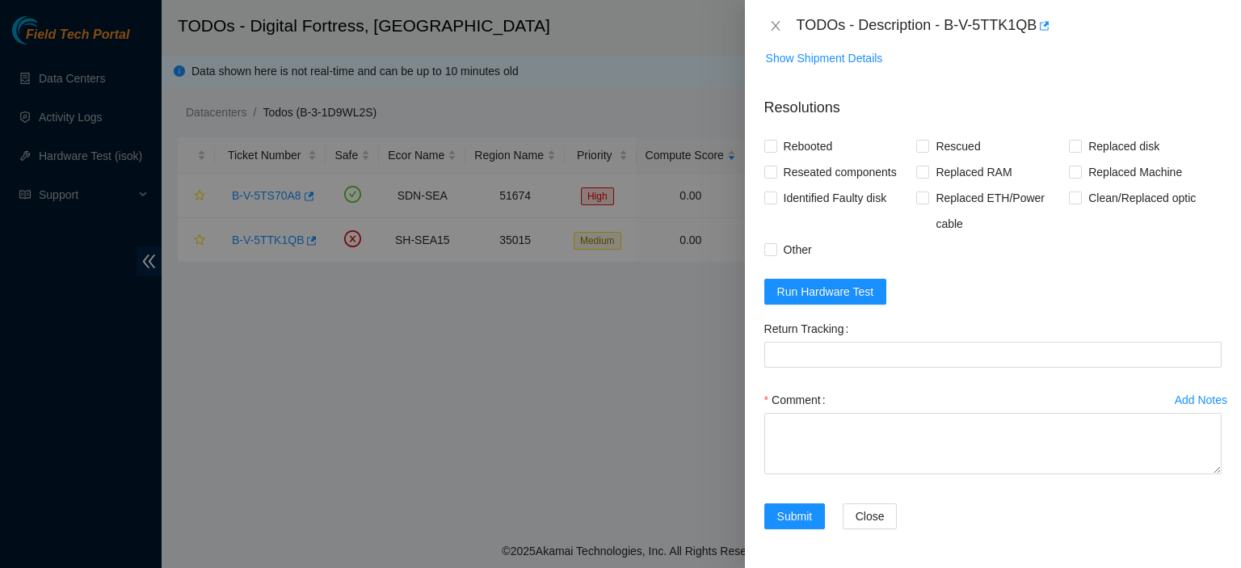
click at [758, 439] on div "Add Notes Comment" at bounding box center [993, 445] width 470 height 116
click at [785, 448] on textarea "Comment" at bounding box center [992, 443] width 457 height 61
paste textarea "kbbyrne23@gmail.com - sisingh has completed your request (B-V-5TTK1QB) Message …"
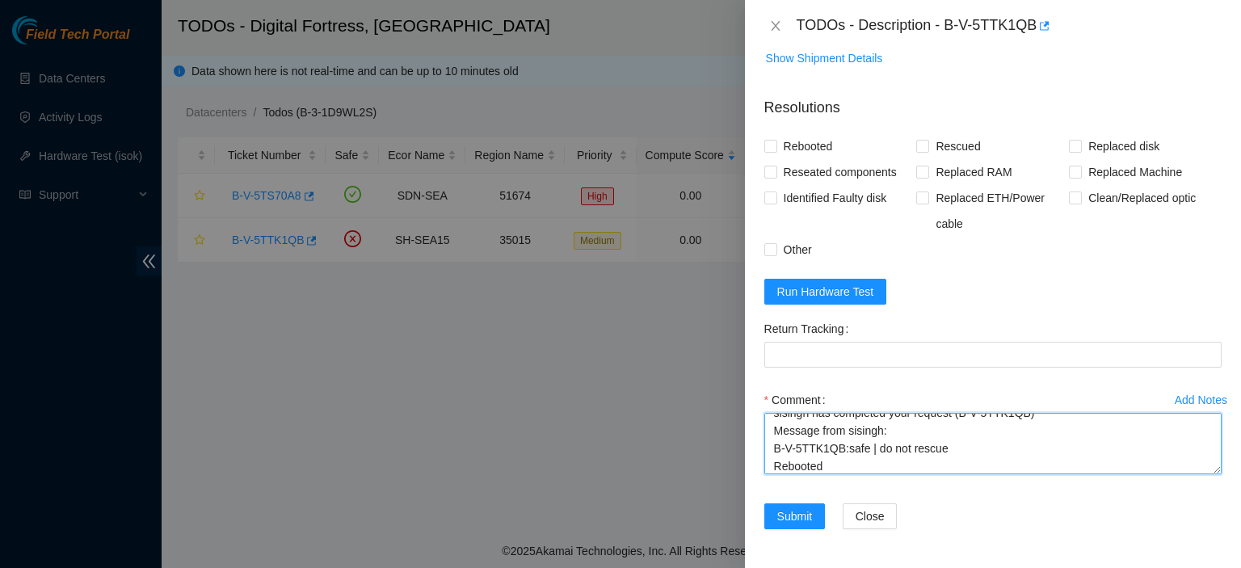
scroll to position [48, 0]
type textarea "kbbyrne23@gmail.com - sisingh has completed your request (B-V-5TTK1QB) Message …"
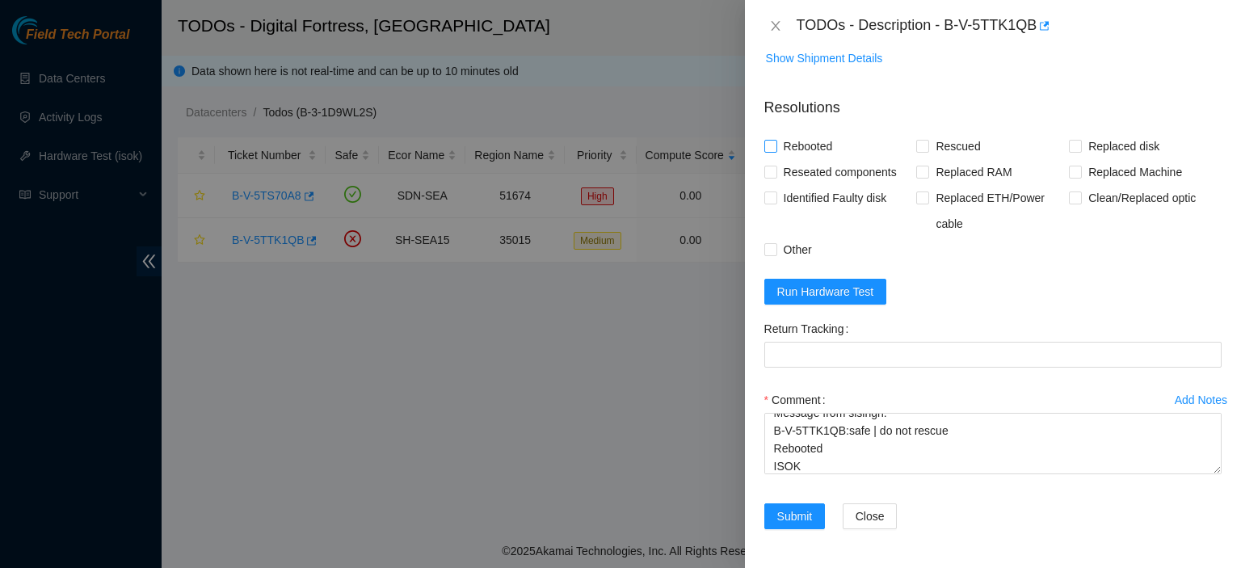
click at [770, 146] on input "Rebooted" at bounding box center [769, 145] width 11 height 11
checkbox input "true"
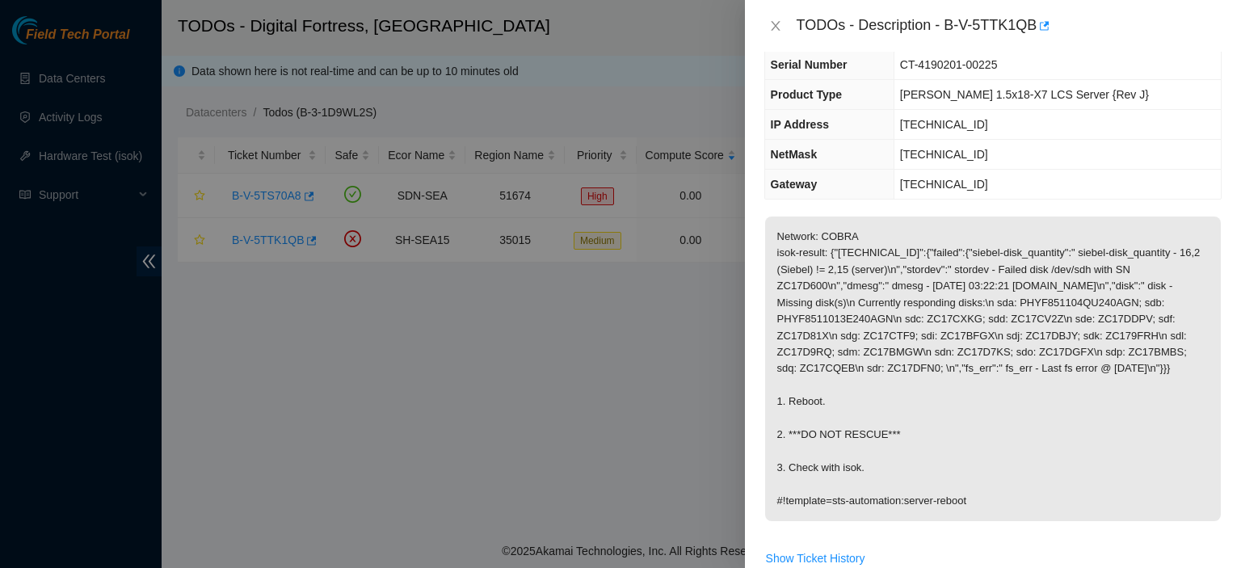
scroll to position [666, 0]
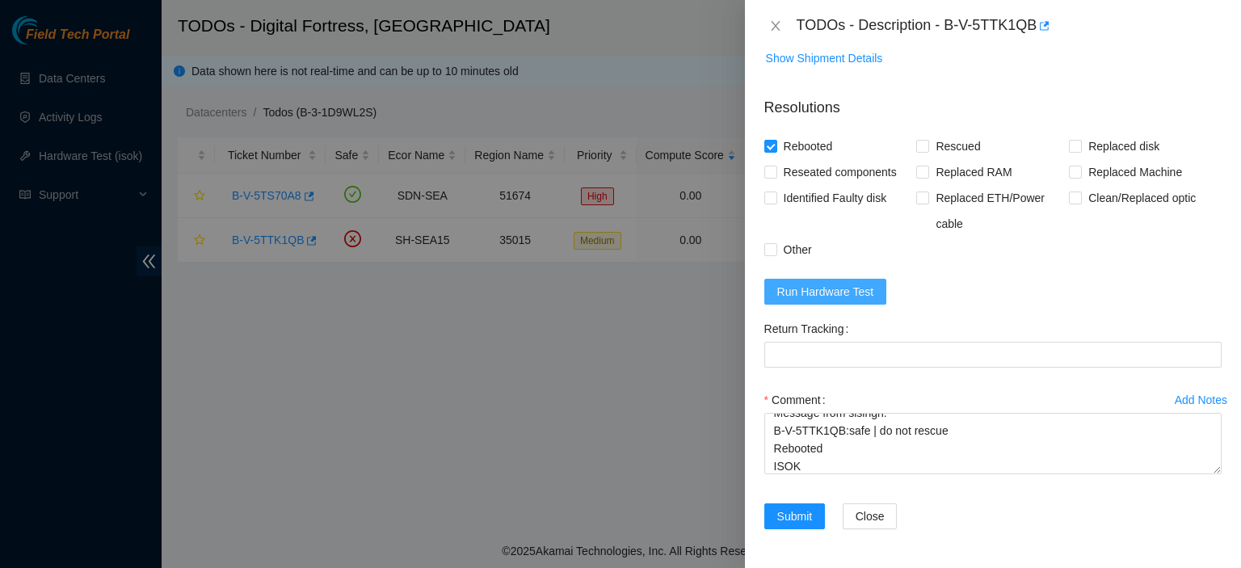
click at [844, 292] on span "Run Hardware Test" at bounding box center [825, 292] width 97 height 18
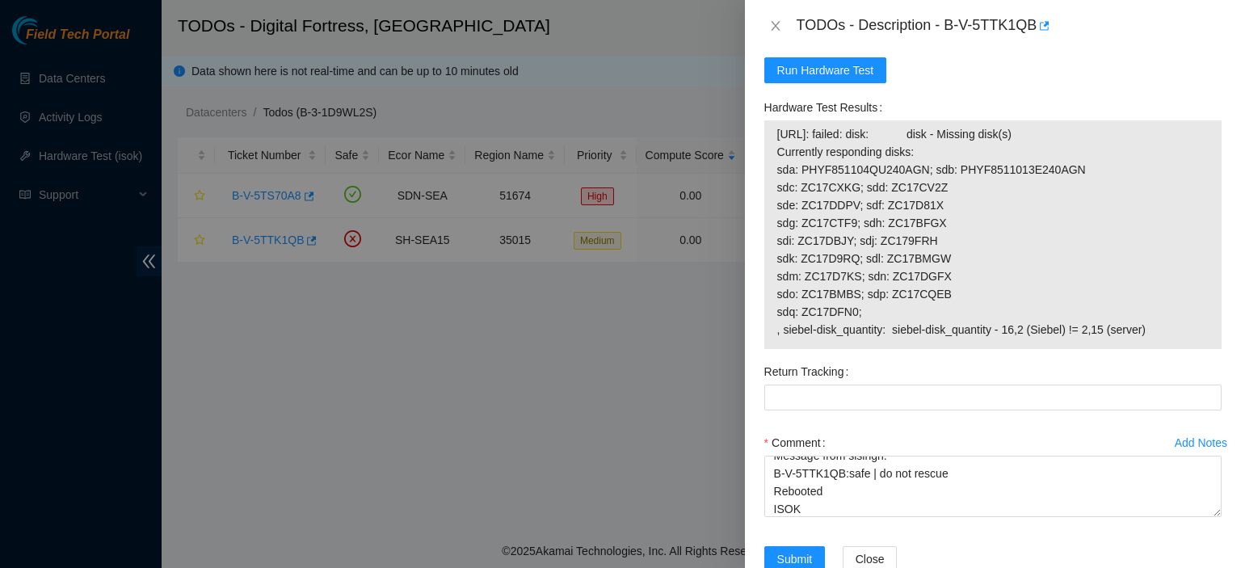
scroll to position [930, 0]
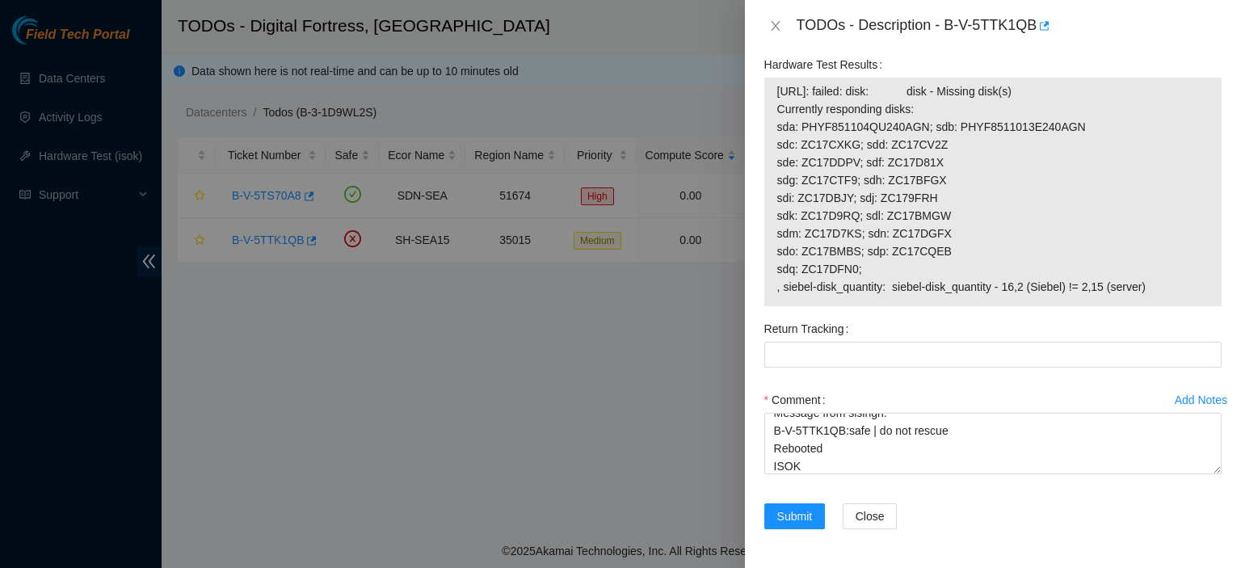
drag, startPoint x: 1162, startPoint y: 282, endPoint x: 770, endPoint y: 111, distance: 427.7
click at [770, 111] on div "72.247.239.175: failed: disk: disk - Missing disk(s) Currently responding disks…" at bounding box center [992, 192] width 457 height 229
copy tbody "72.247.239.175: failed: disk: disk - Missing disk(s) Currently responding disks…"
click at [888, 465] on textarea "kbbyrne23@gmail.com - sisingh has completed your request (B-V-5TTK1QB) Message …" at bounding box center [992, 443] width 457 height 61
click at [843, 474] on div "Comment kbbyrne23@gmail.com - sisingh has completed your request (B-V-5TTK1QB) …" at bounding box center [992, 435] width 457 height 97
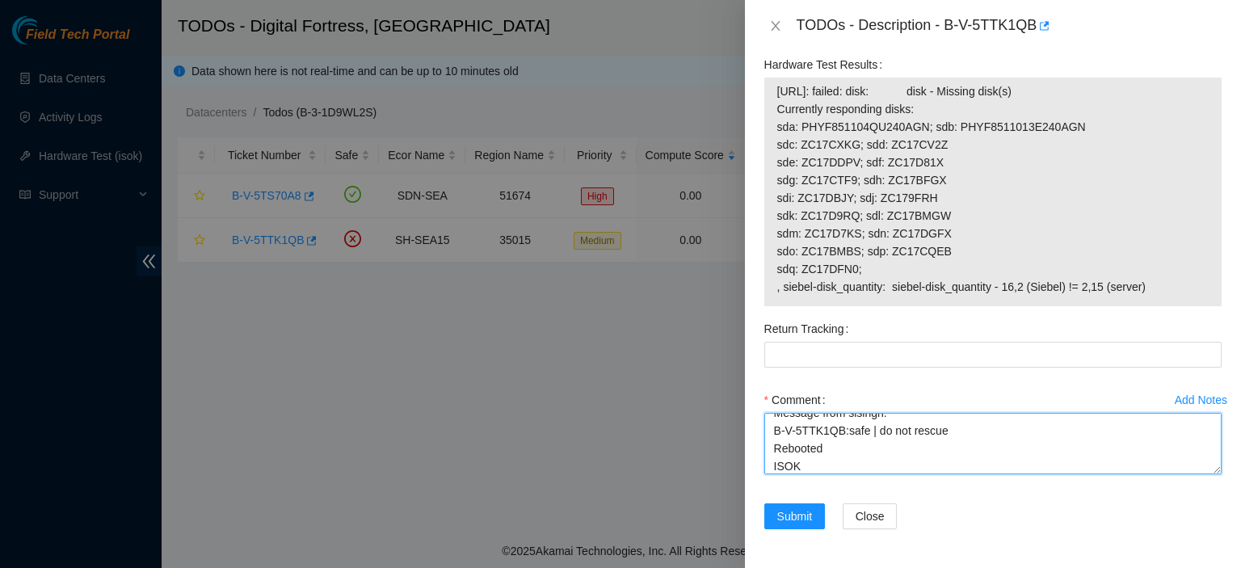
click at [819, 468] on textarea "kbbyrne23@gmail.com - sisingh has completed your request (B-V-5TTK1QB) Message …" at bounding box center [992, 443] width 457 height 61
paste textarea "72.247.239.175: failed: disk: disk - Missing disk(s) Currently responding disks…"
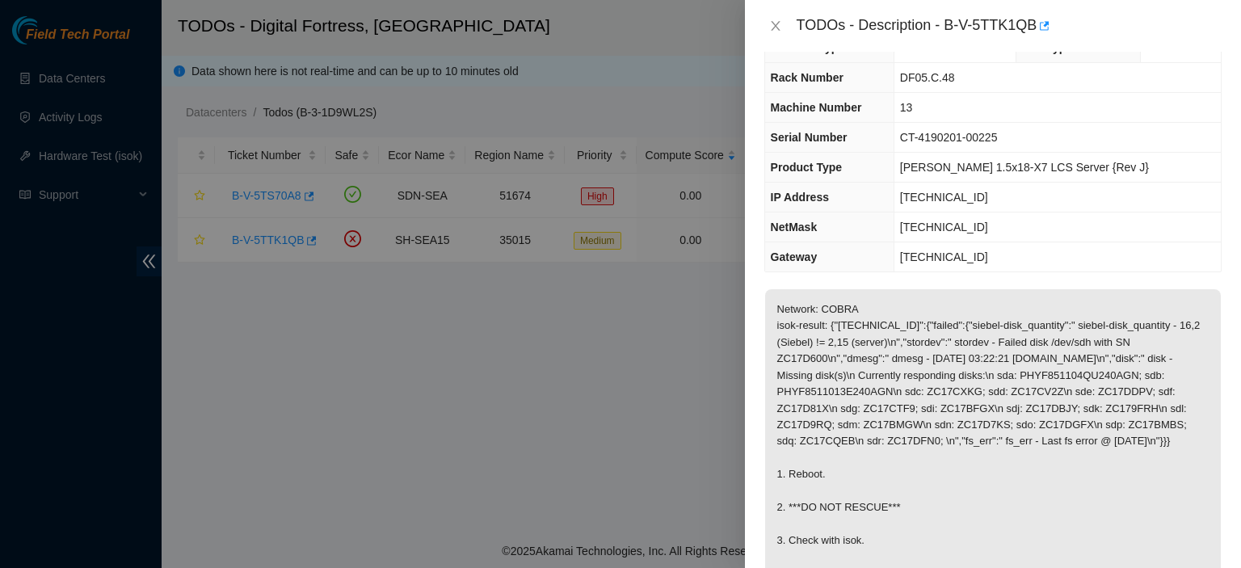
scroll to position [0, 0]
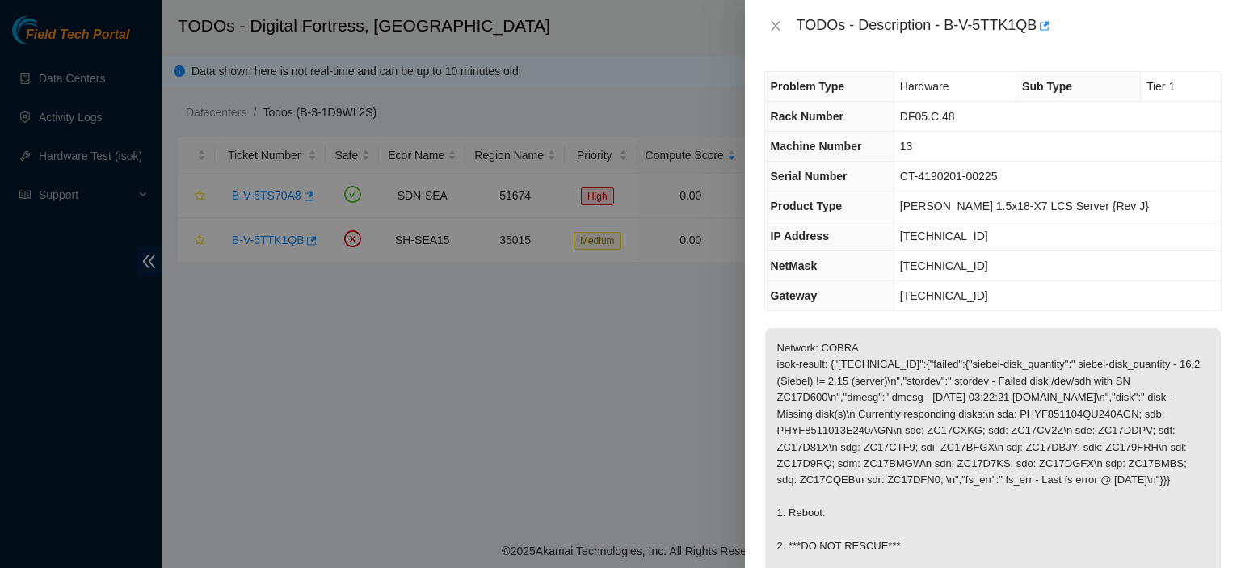
click at [1019, 542] on p "Network: COBRA isok-result: {"72.247.239.175":{"failed":{"siebel-disk_quantity"…" at bounding box center [993, 480] width 456 height 305
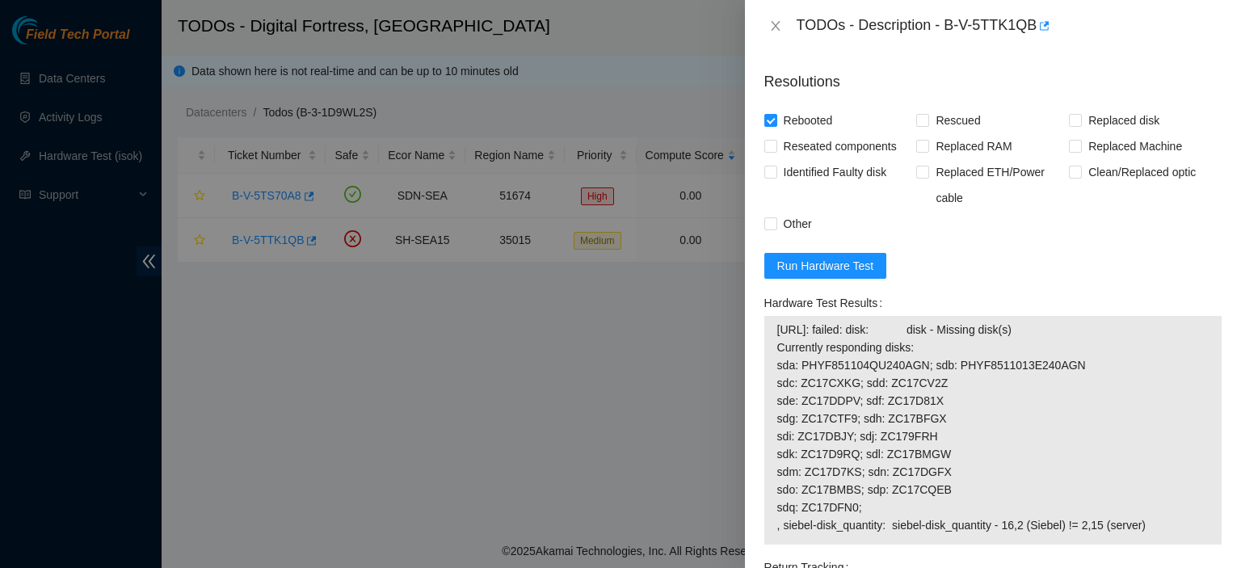
scroll to position [930, 0]
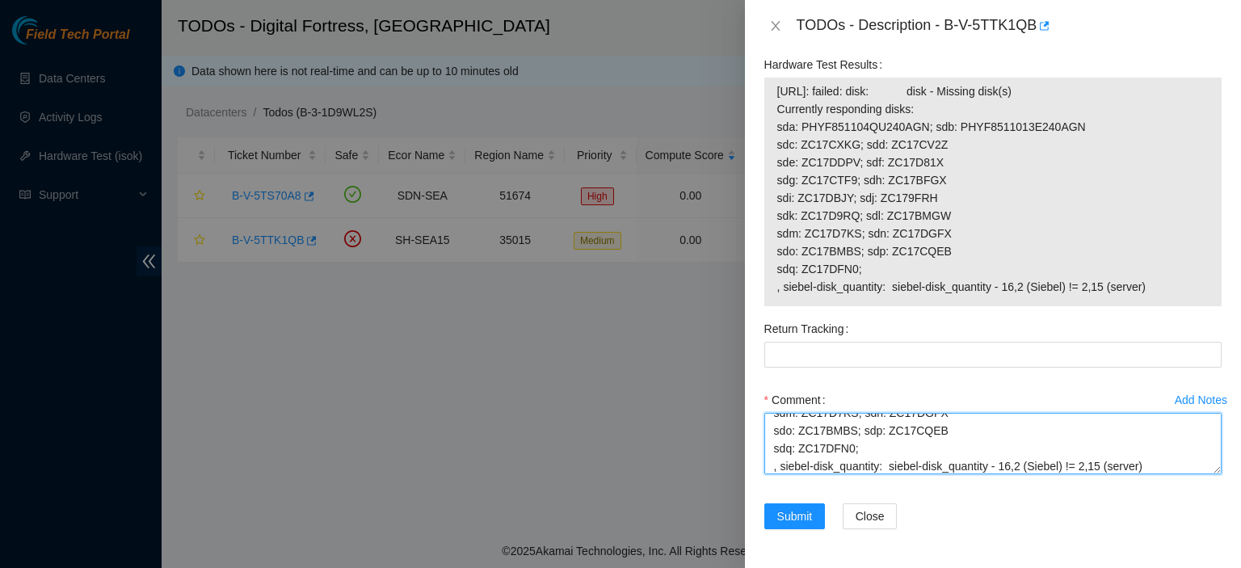
click at [1138, 468] on textarea "kbbyrne23@gmail.com - sisingh has completed your request (B-V-5TTK1QB) Message …" at bounding box center [992, 443] width 457 height 61
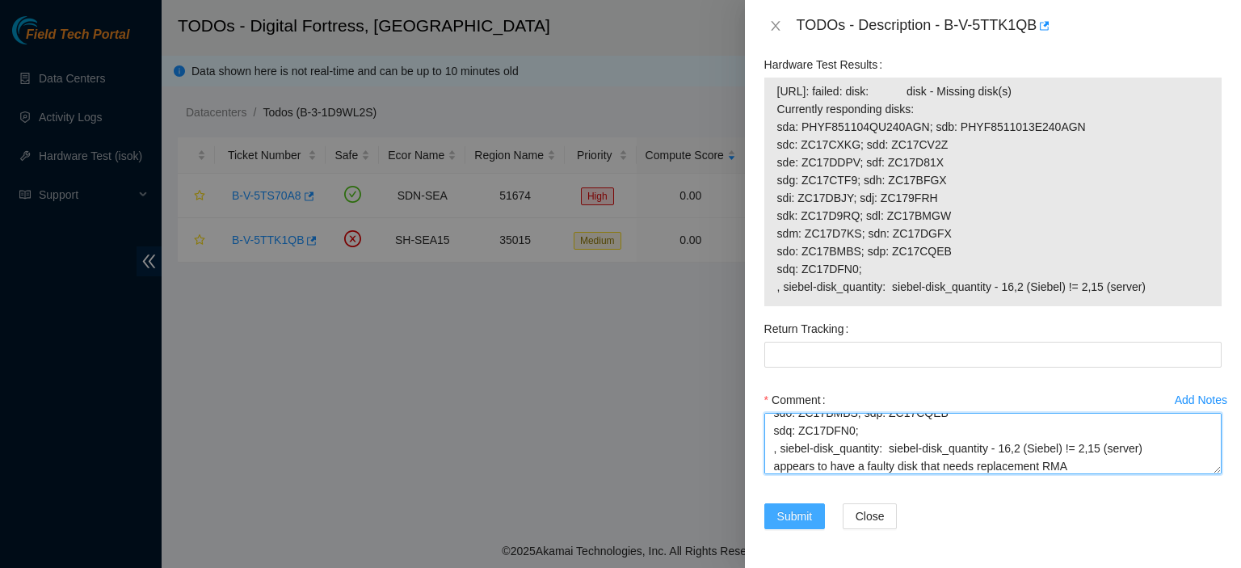
type textarea "kbbyrne23@gmail.com - sisingh has completed your request (B-V-5TTK1QB) Message …"
click at [780, 513] on span "Submit" at bounding box center [795, 516] width 36 height 18
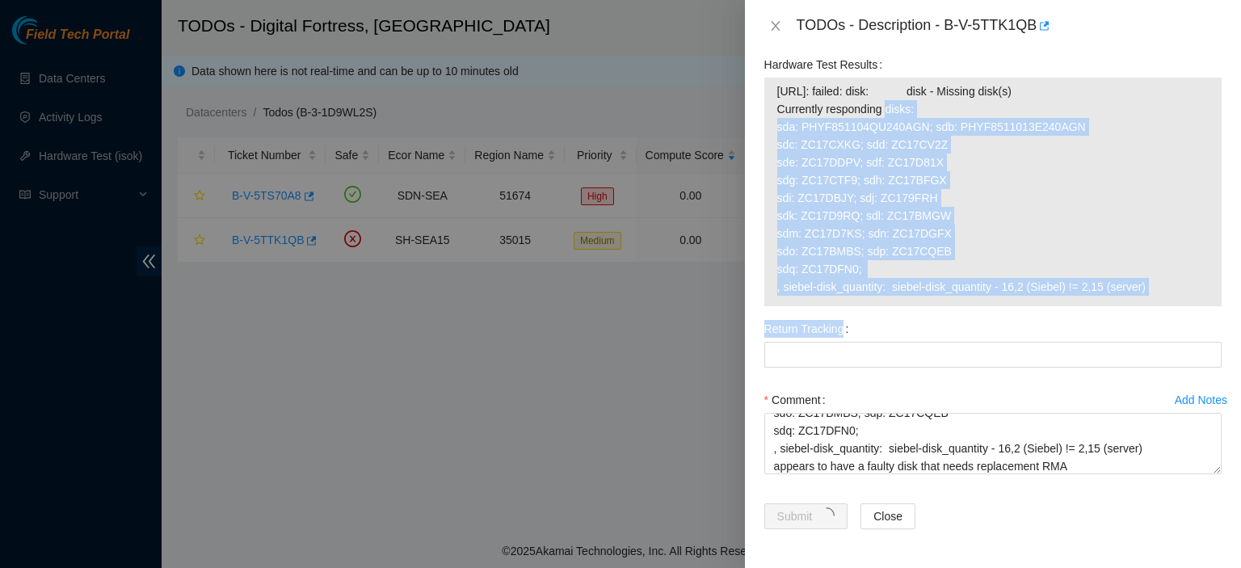
drag, startPoint x: 999, startPoint y: 381, endPoint x: 834, endPoint y: 104, distance: 321.7
click at [834, 104] on form "Resolutions Rebooted Rescued Replaced disk Reseated components Replaced RAM Rep…" at bounding box center [992, 184] width 457 height 729
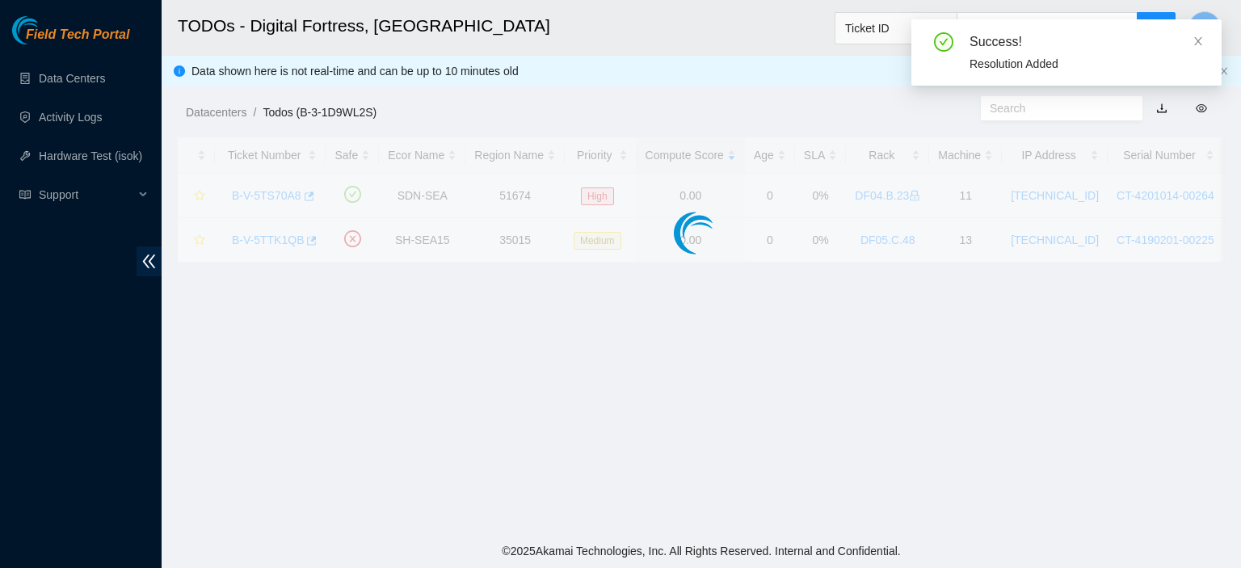
scroll to position [436, 0]
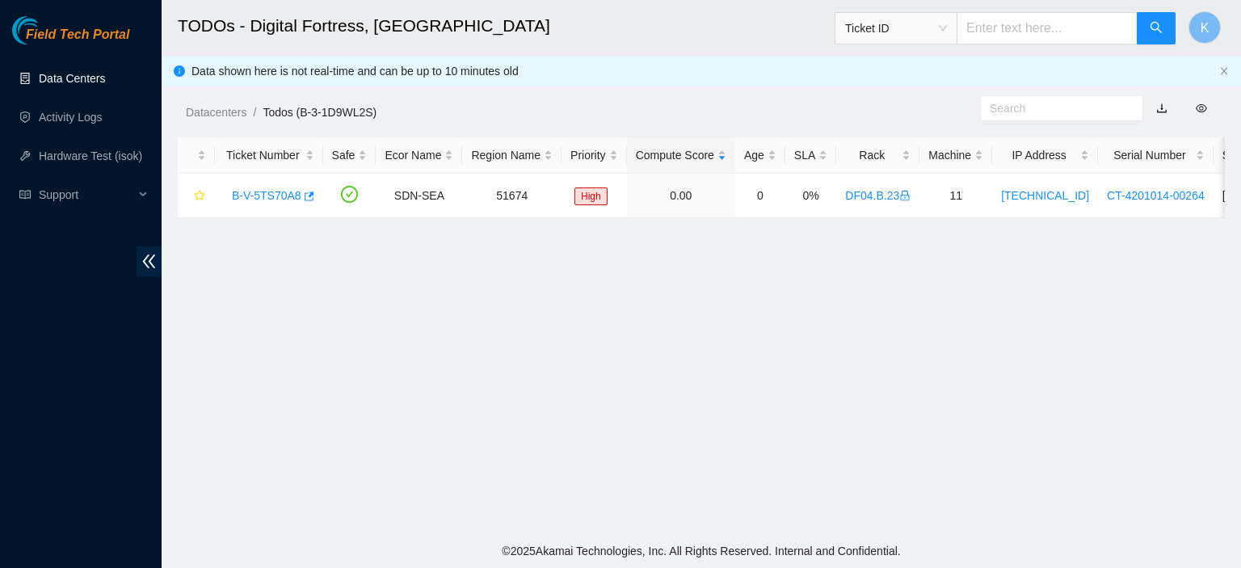
click at [74, 74] on link "Data Centers" at bounding box center [72, 78] width 66 height 13
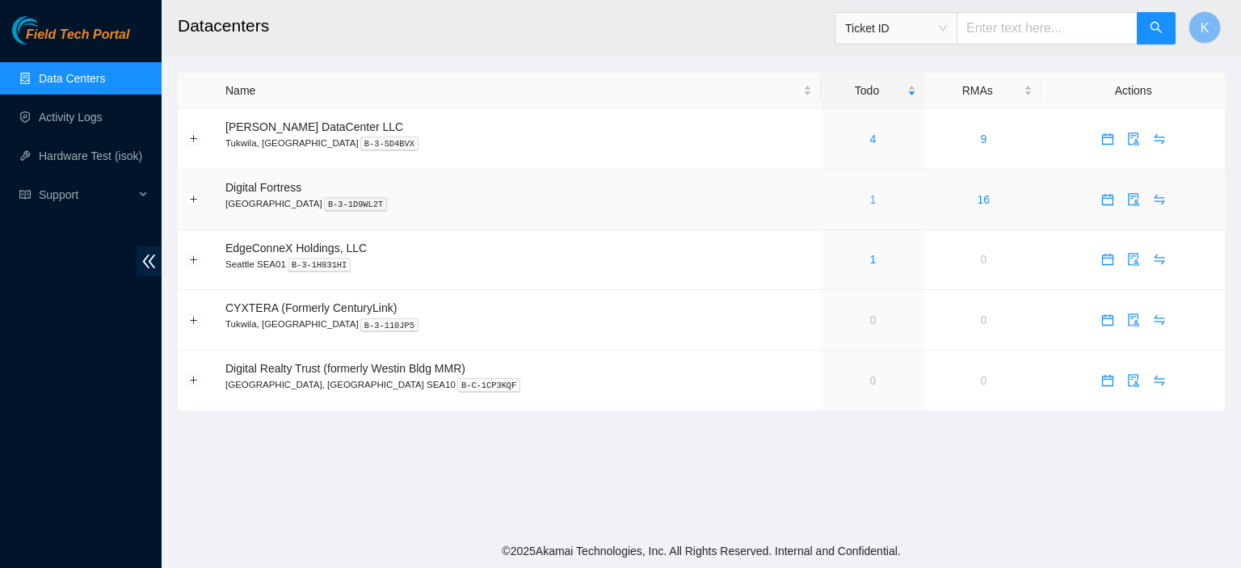
click at [870, 201] on link "1" at bounding box center [873, 199] width 6 height 13
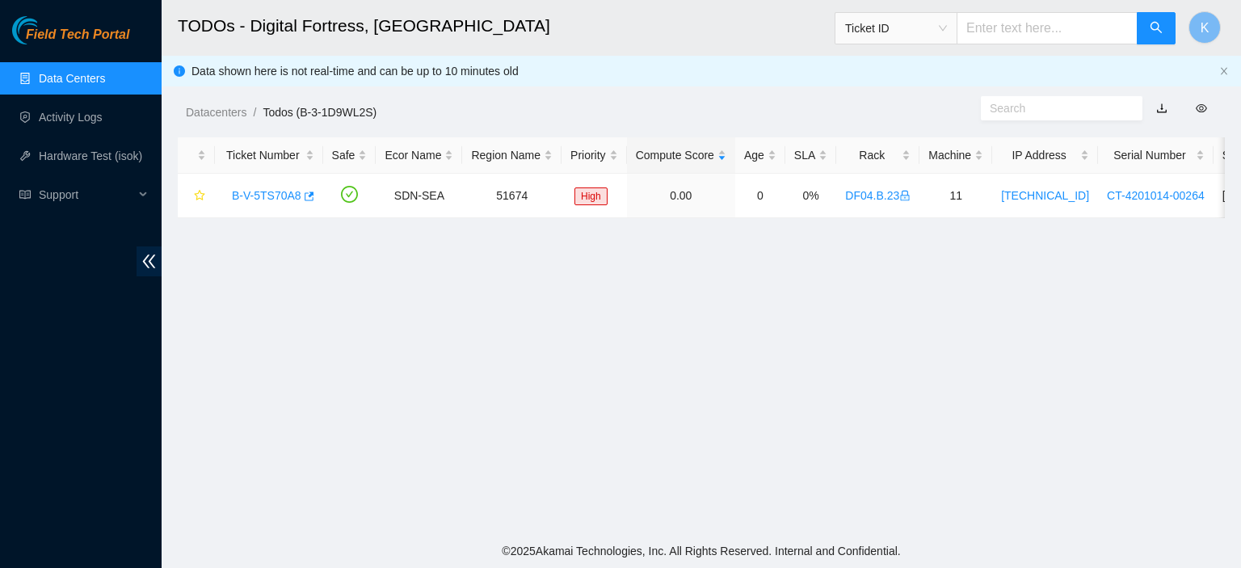
click at [48, 72] on link "Data Centers" at bounding box center [72, 78] width 66 height 13
